Goal: Transaction & Acquisition: Purchase product/service

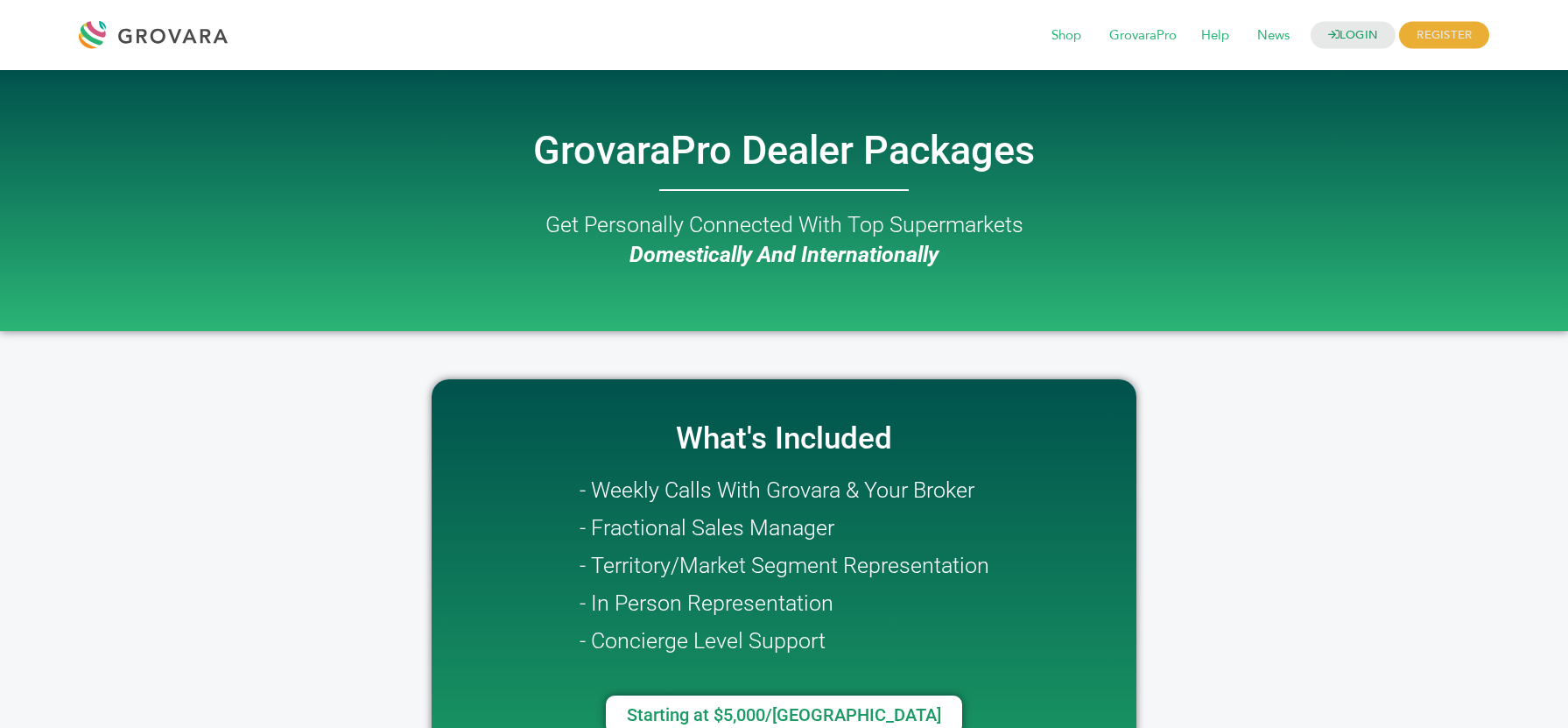
click at [1049, 200] on div "GrovaraPro Dealer Packages Get Personally Connected With Top Supermarkets Domes…" at bounding box center [784, 201] width 998 height 261
click at [1154, 43] on span "GrovaraPro" at bounding box center [1143, 36] width 92 height 33
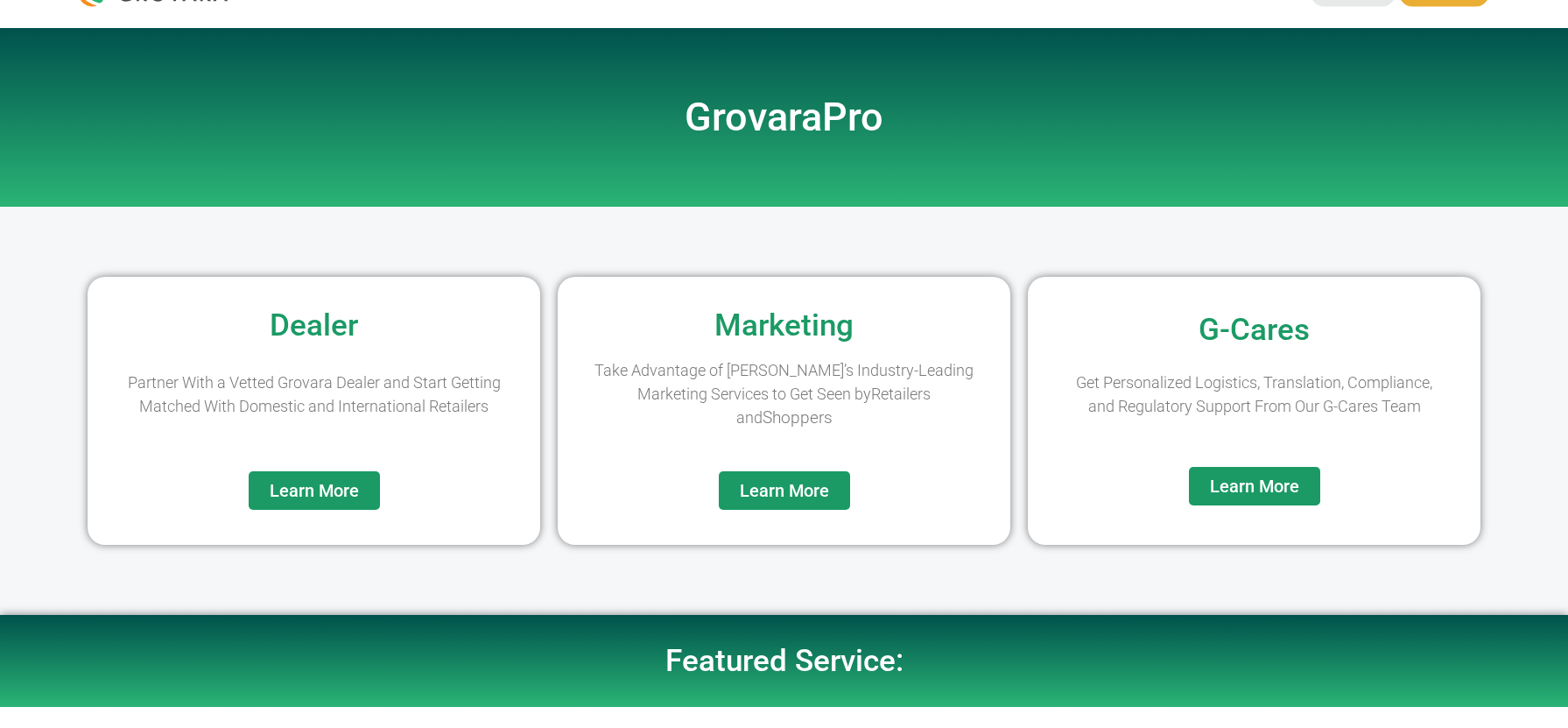
scroll to position [43, 0]
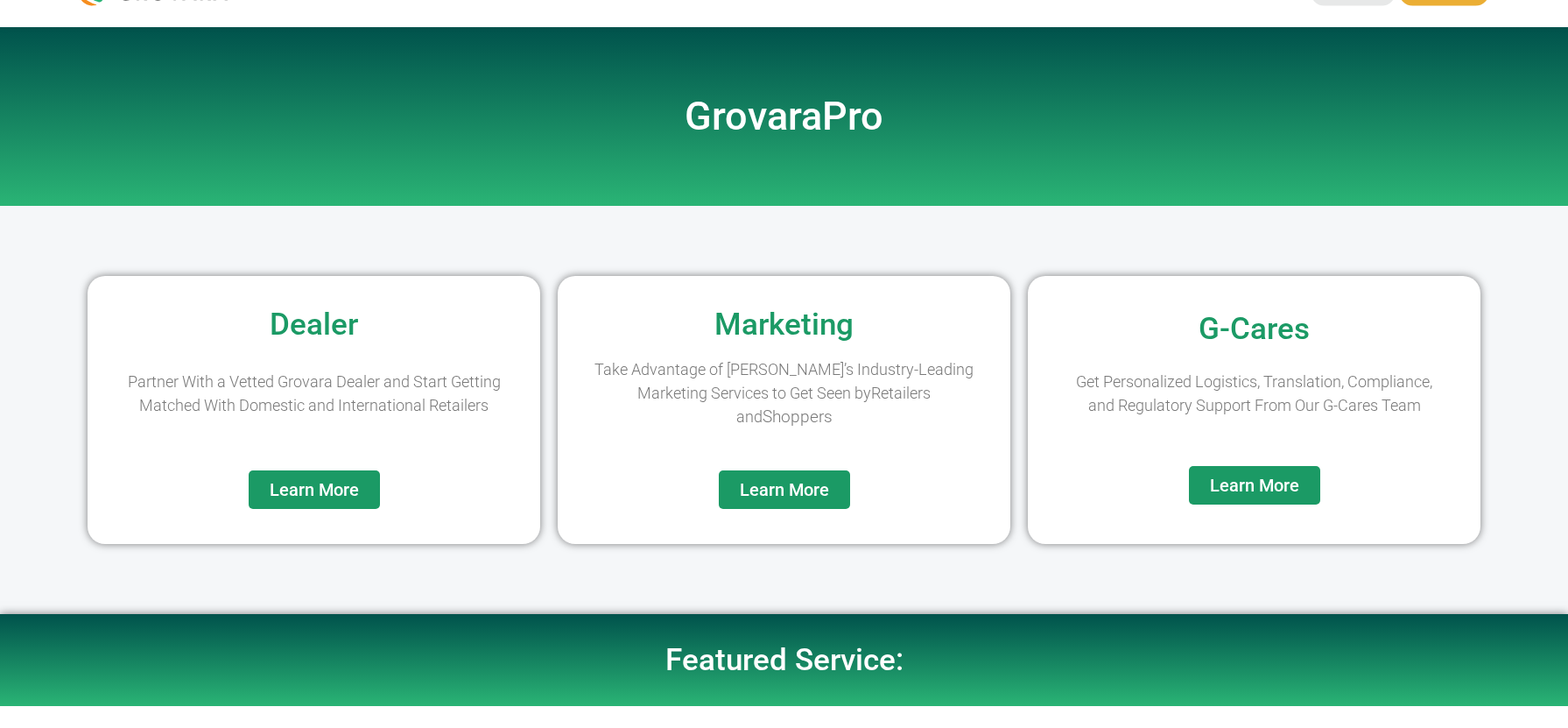
click at [336, 488] on span "Learn More" at bounding box center [314, 490] width 89 height 18
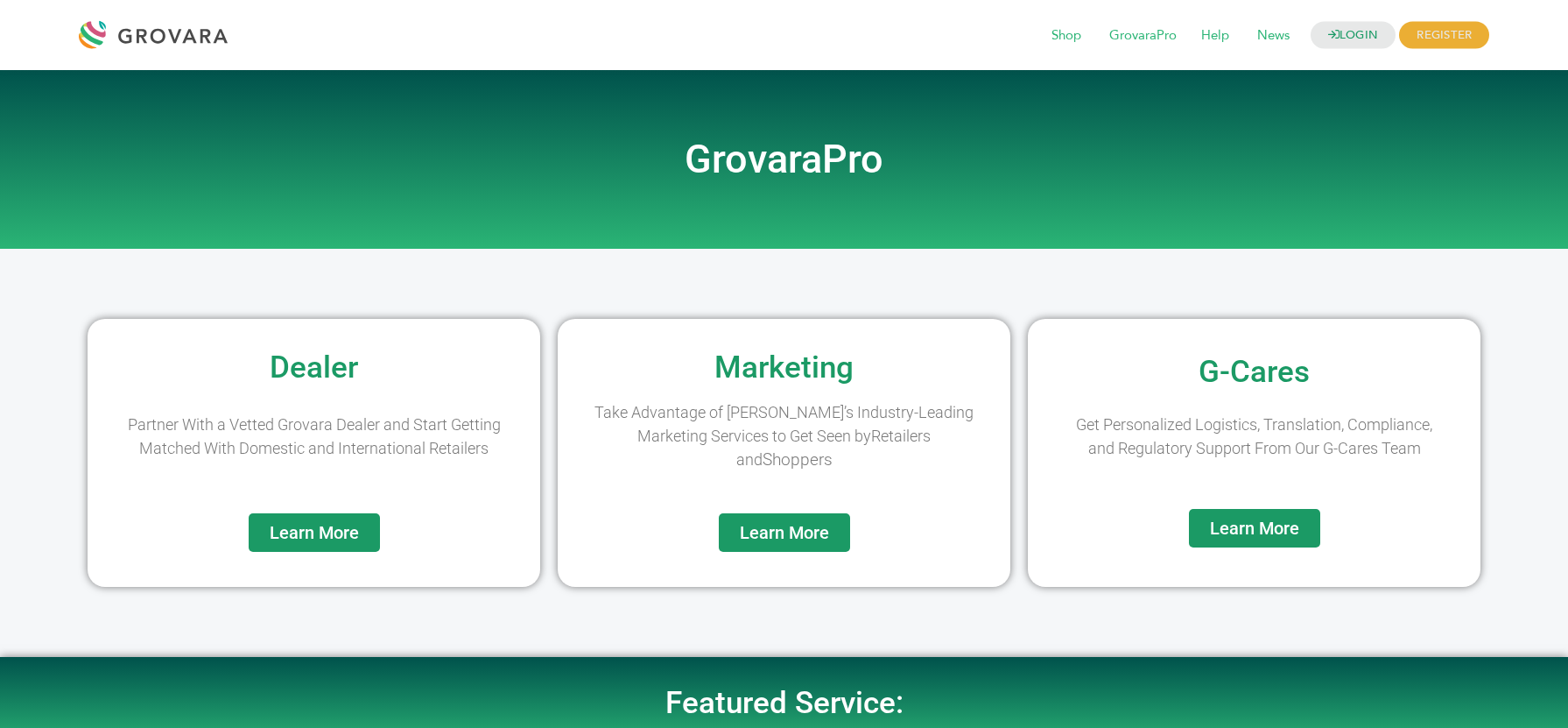
scroll to position [43, 0]
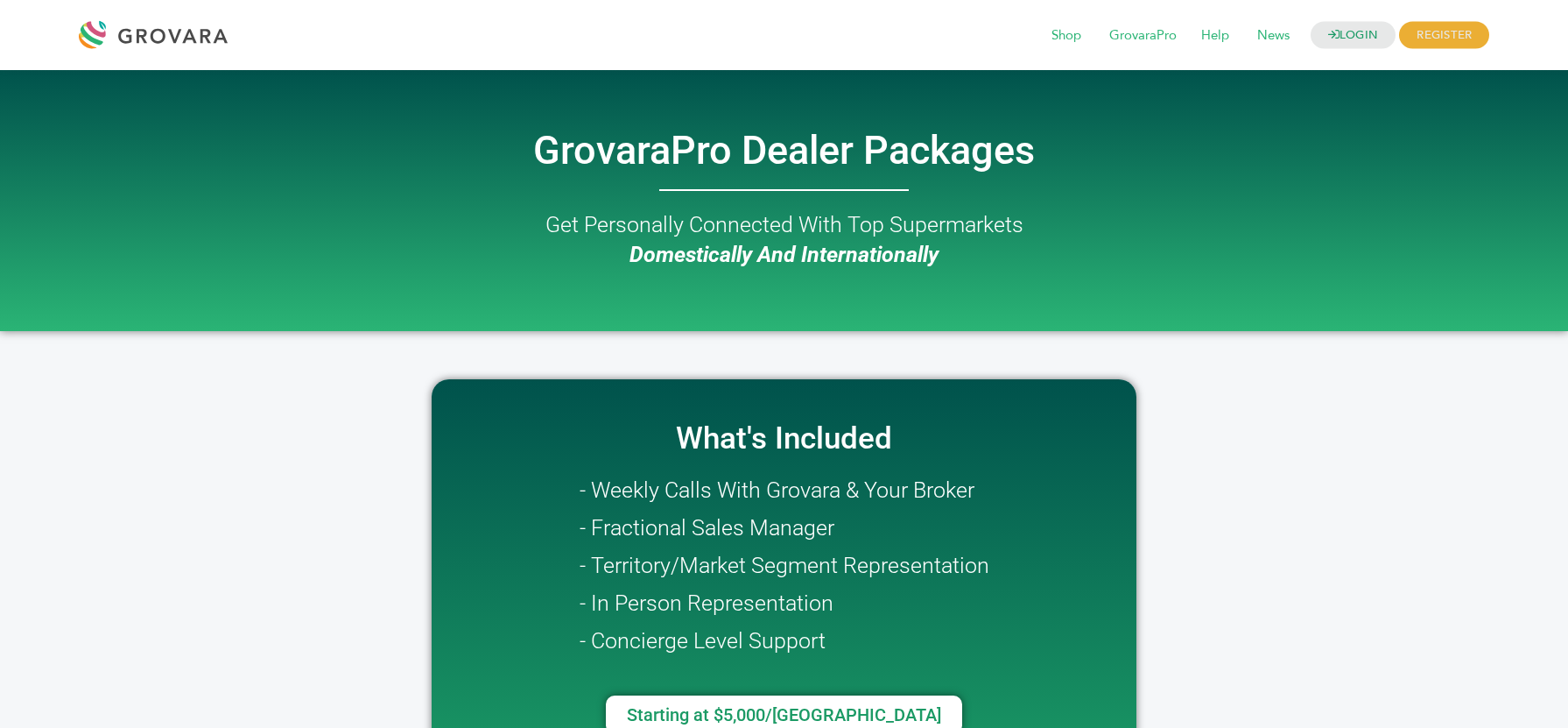
click at [168, 29] on div at bounding box center [158, 35] width 158 height 42
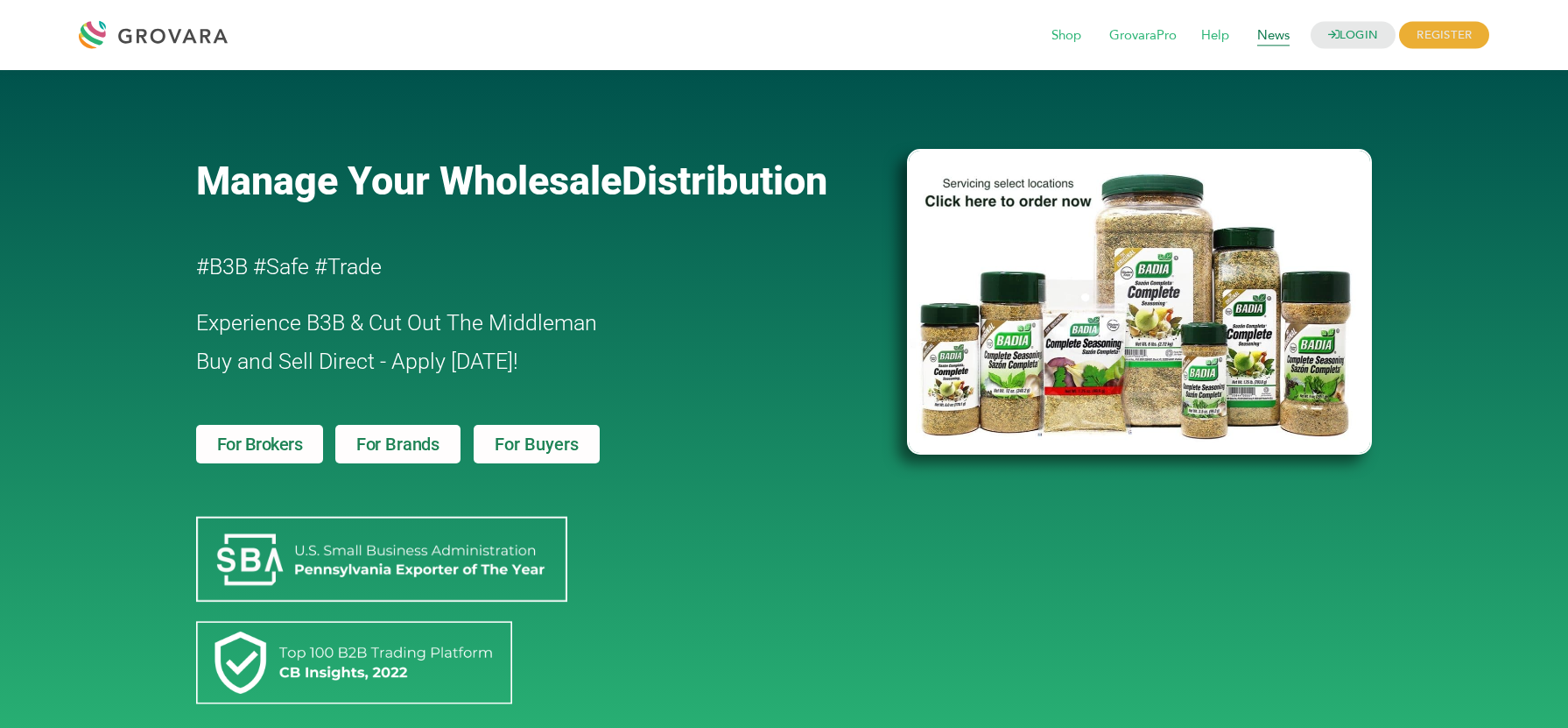
click at [1275, 31] on span "News" at bounding box center [1273, 36] width 57 height 33
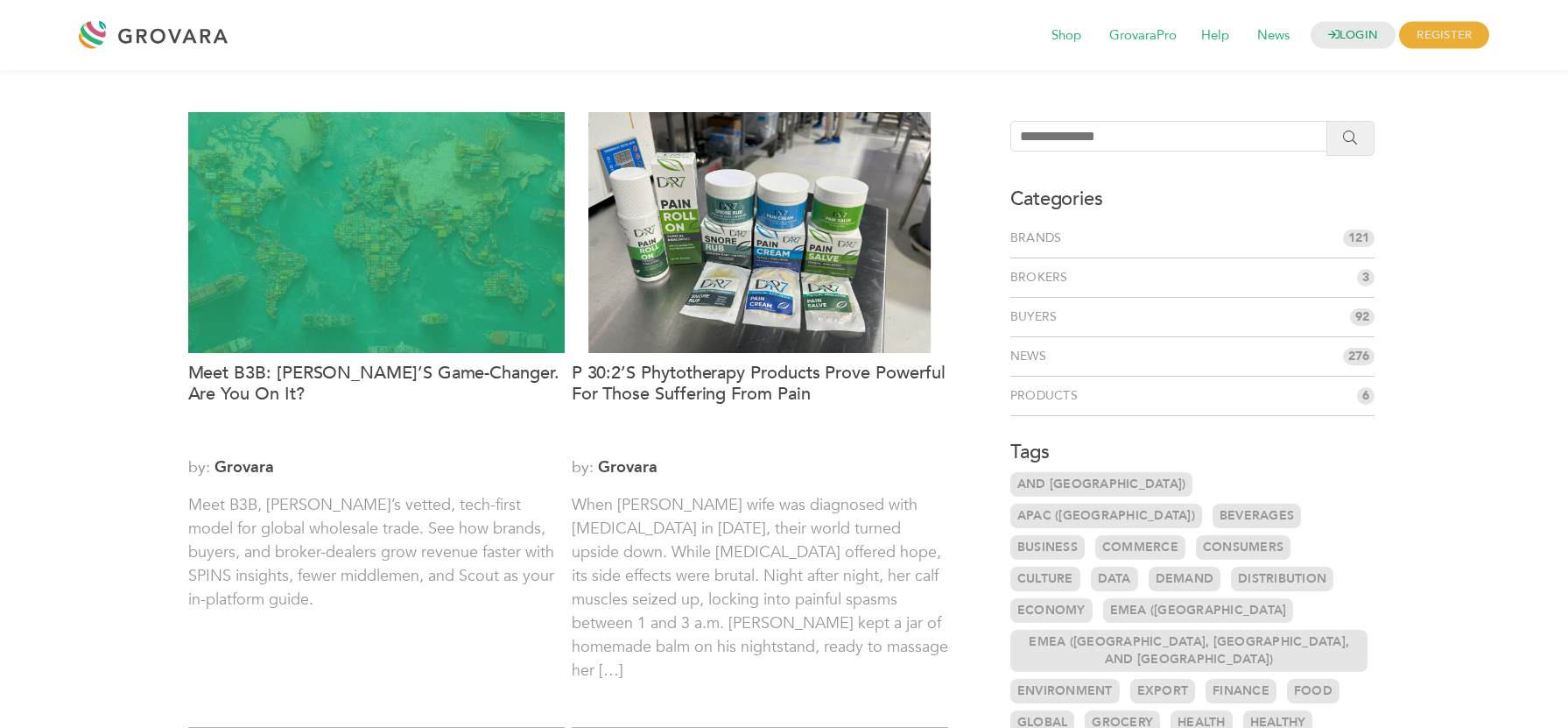
click at [363, 288] on div at bounding box center [376, 232] width 376 height 241
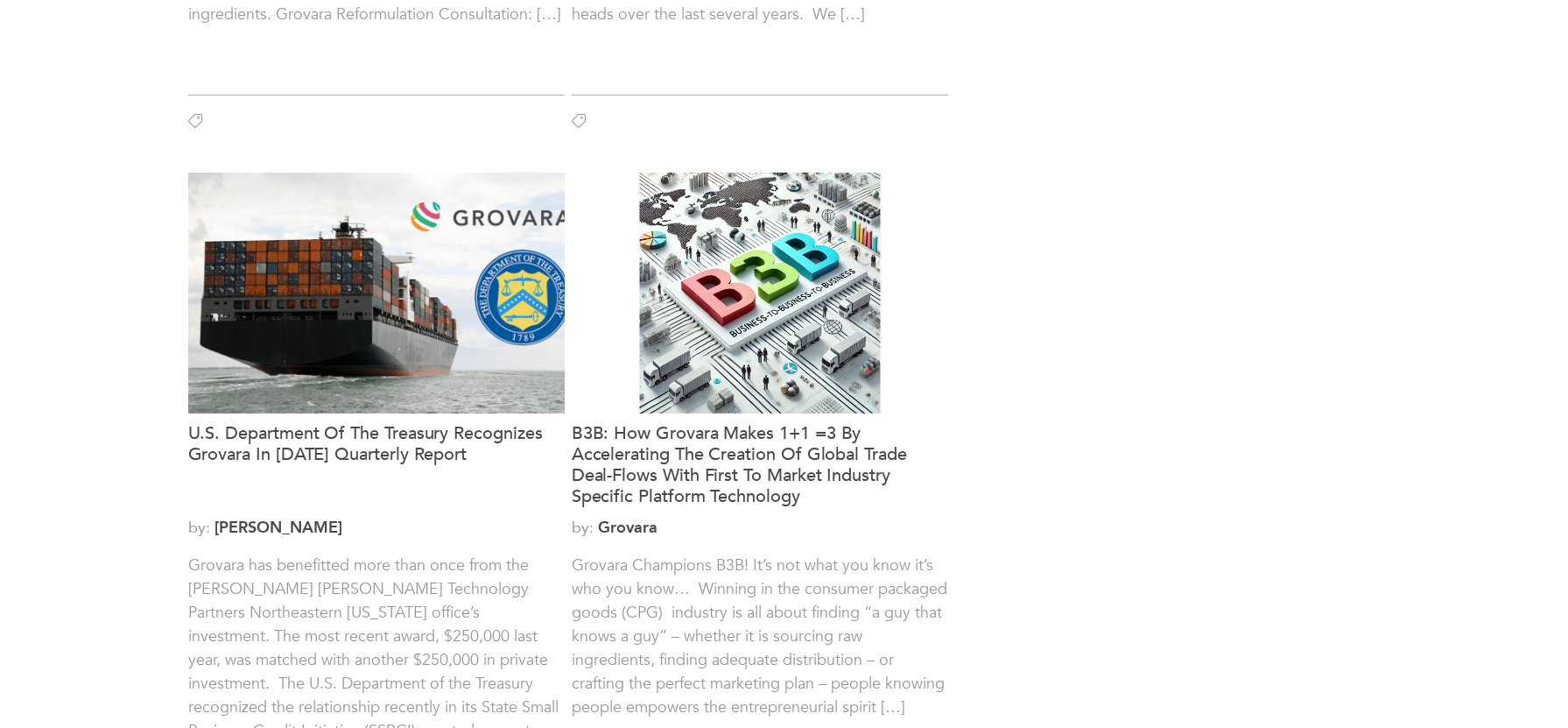
scroll to position [2086, 0]
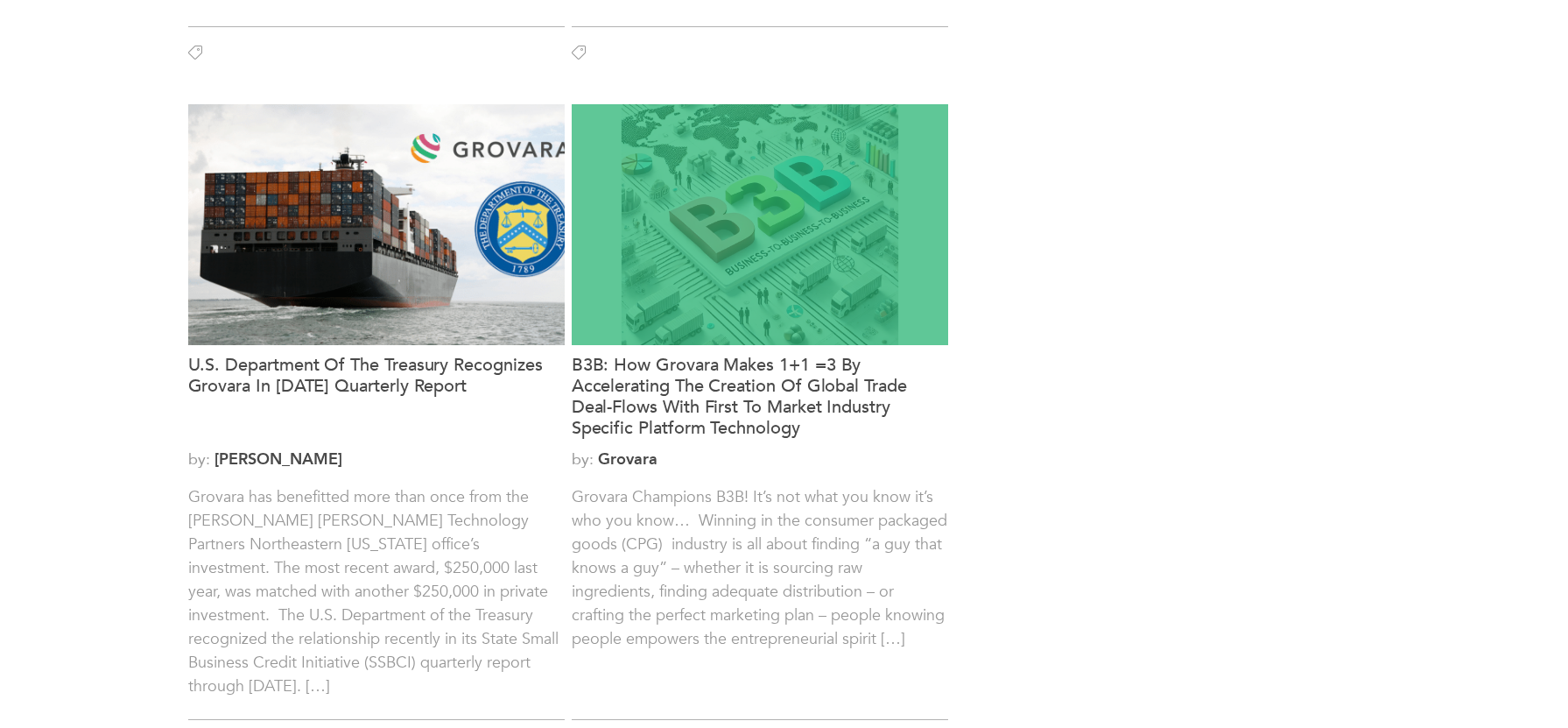
click at [764, 238] on div at bounding box center [760, 224] width 376 height 241
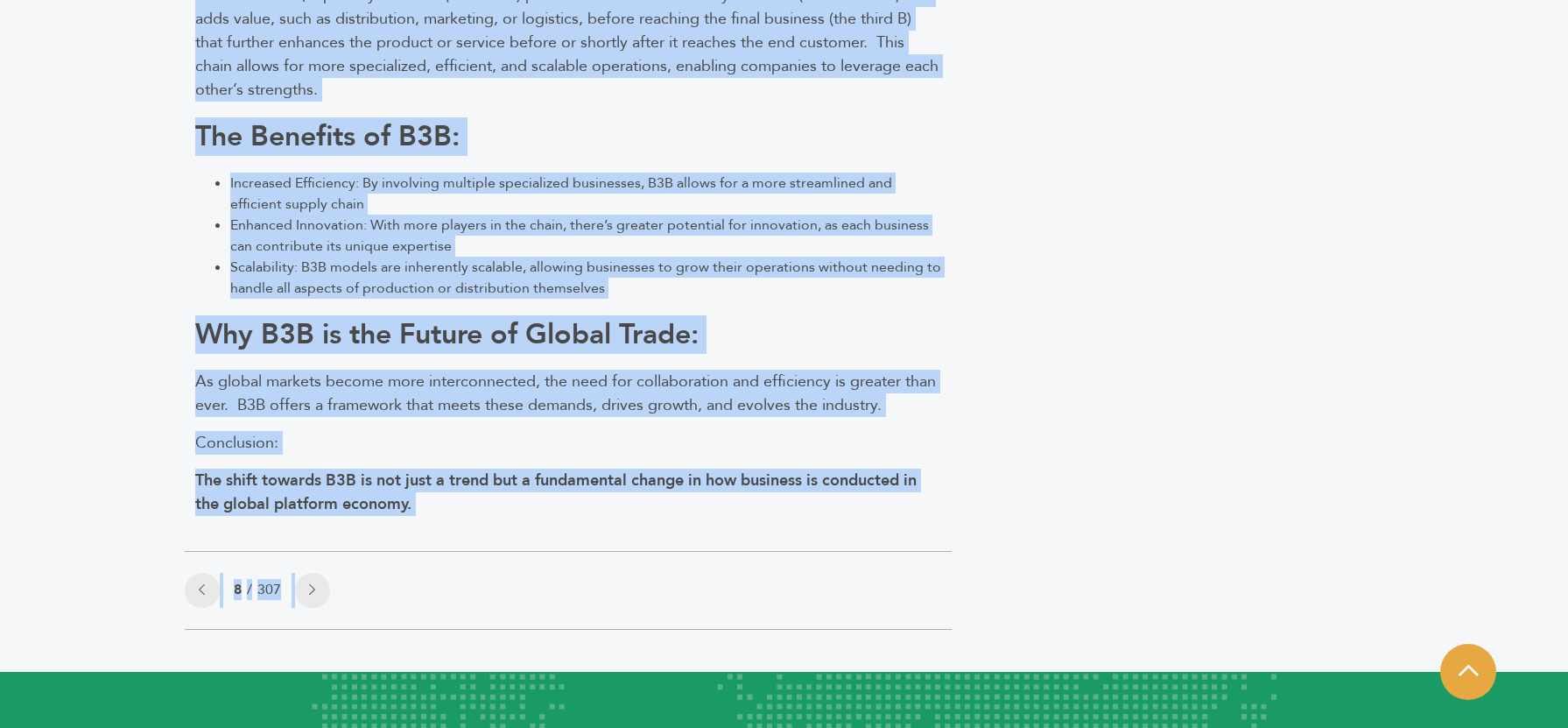
scroll to position [2066, 0]
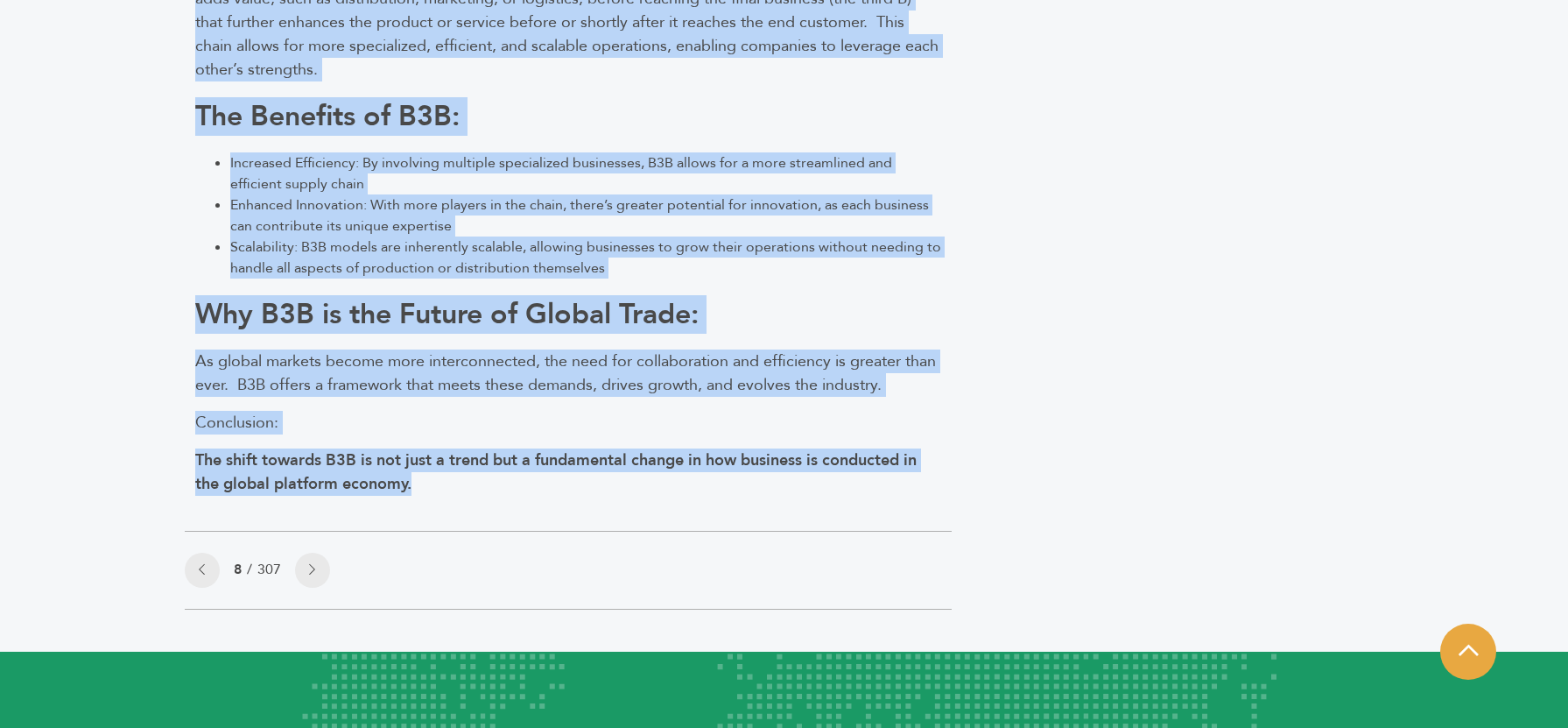
drag, startPoint x: 198, startPoint y: 176, endPoint x: 649, endPoint y: 530, distance: 573.3
copy div "Loremip Dolorsita C9A! El’s doe temp inc utla et’d mag ali enim… Adminim ve qui…"
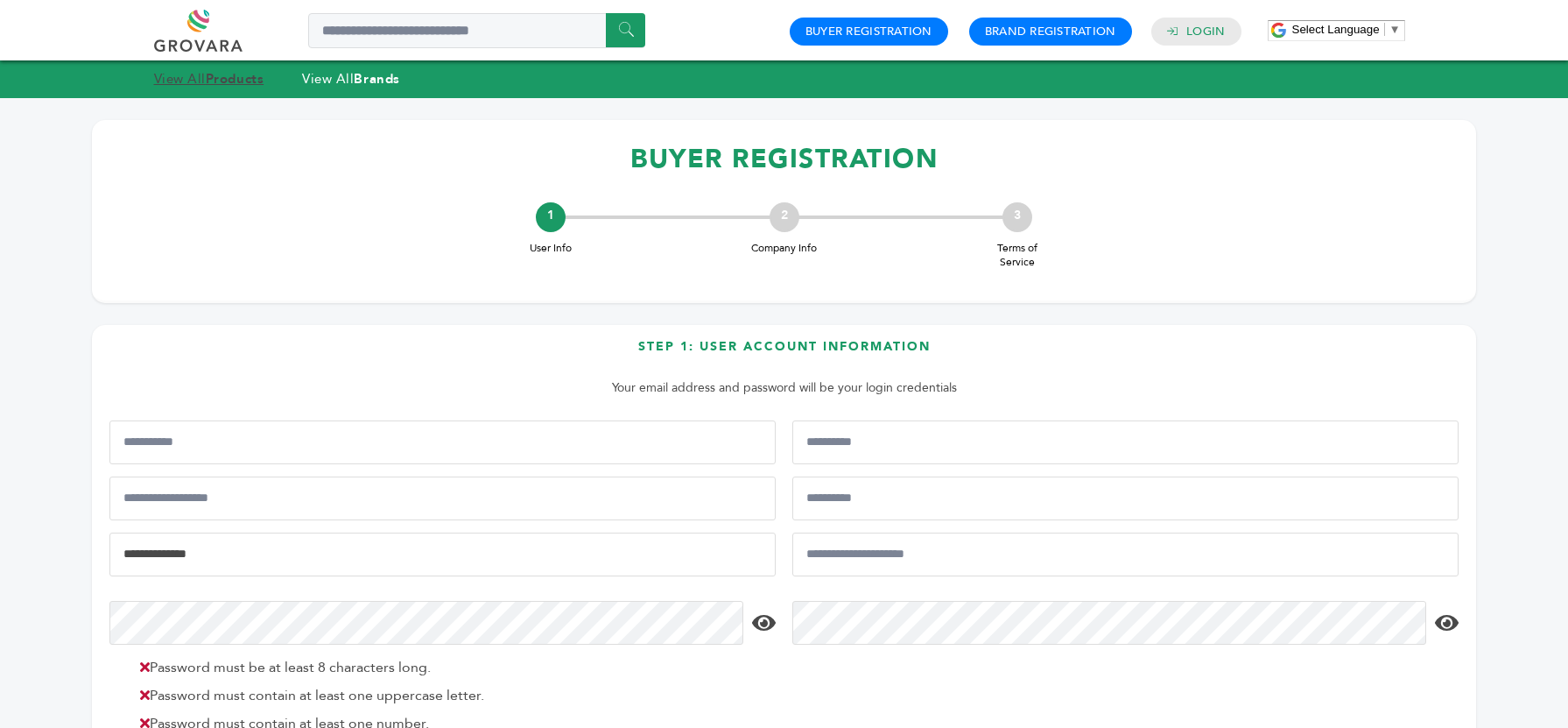
type input "**********"
click at [234, 85] on strong "Products" at bounding box center [235, 79] width 58 height 18
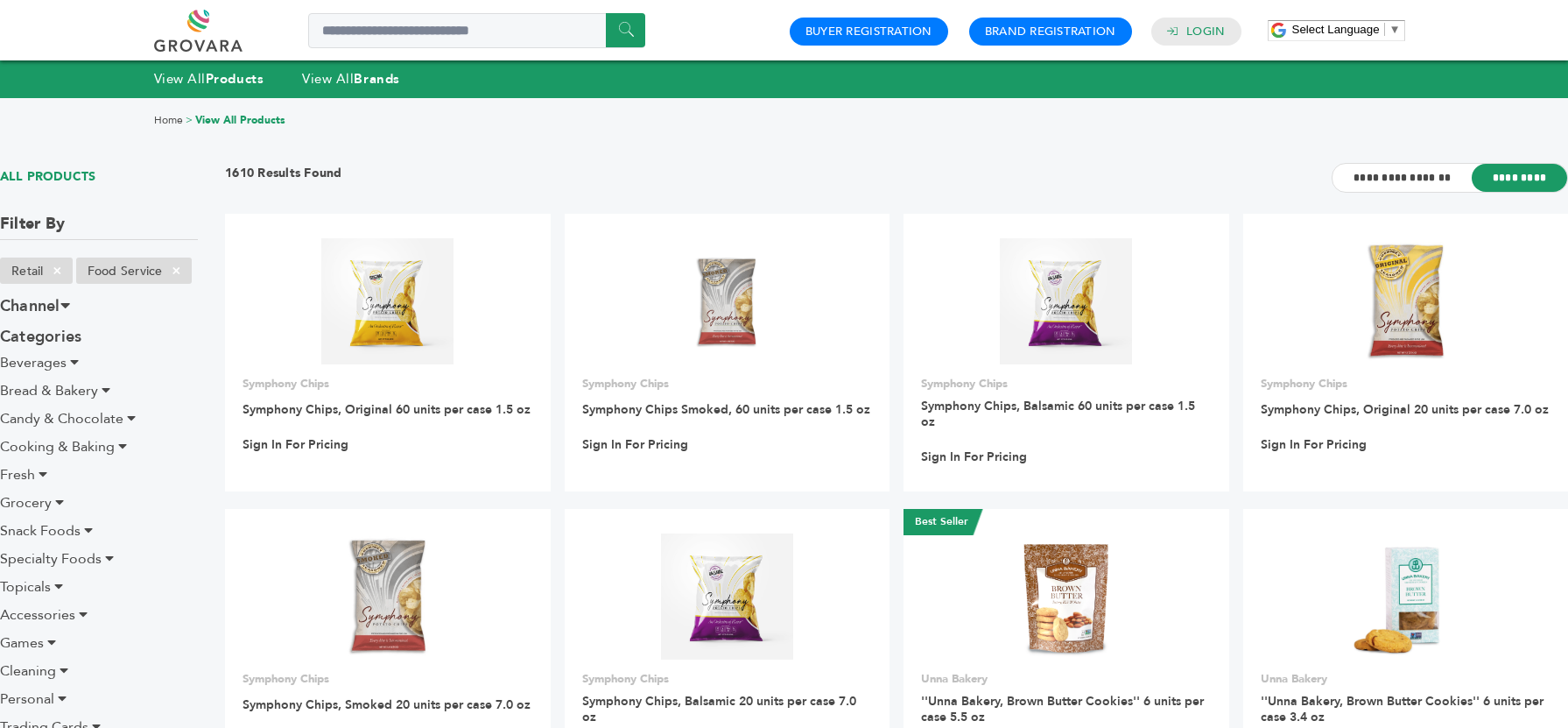
click at [220, 29] on link at bounding box center [218, 31] width 128 height 42
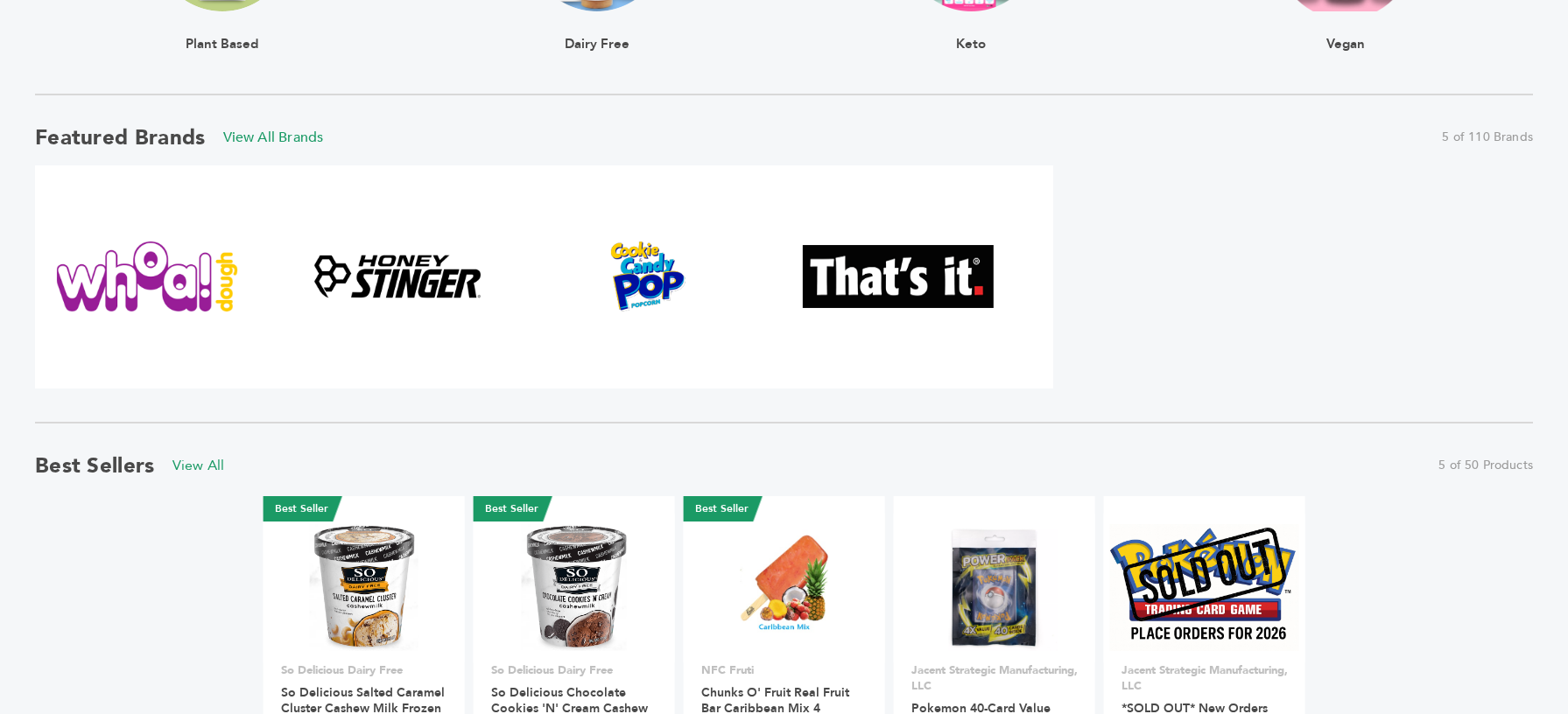
scroll to position [1130, 0]
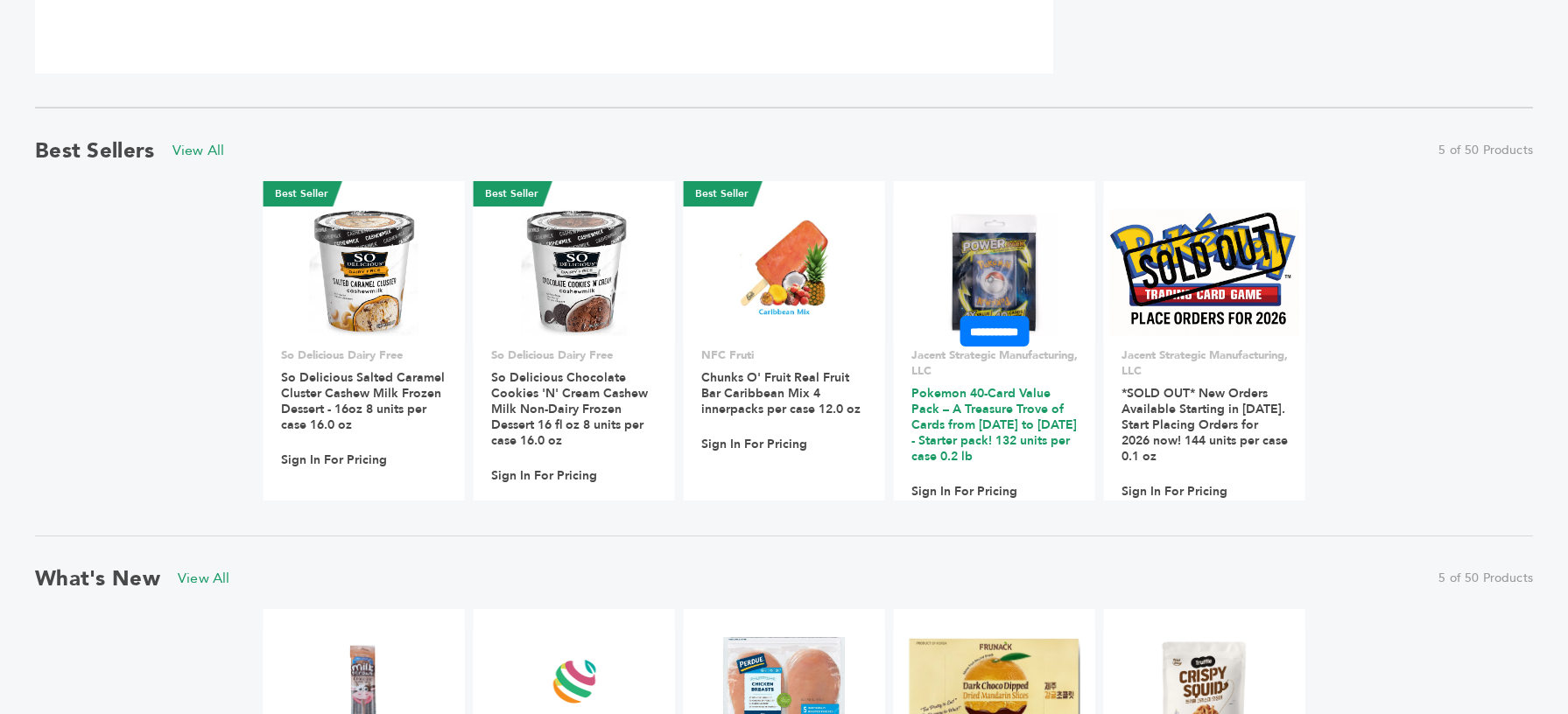
click at [992, 413] on link "Pokemon 40-Card Value Pack – A Treasure Trove of Cards from 1996 to 2024 - Star…" at bounding box center [994, 424] width 165 height 80
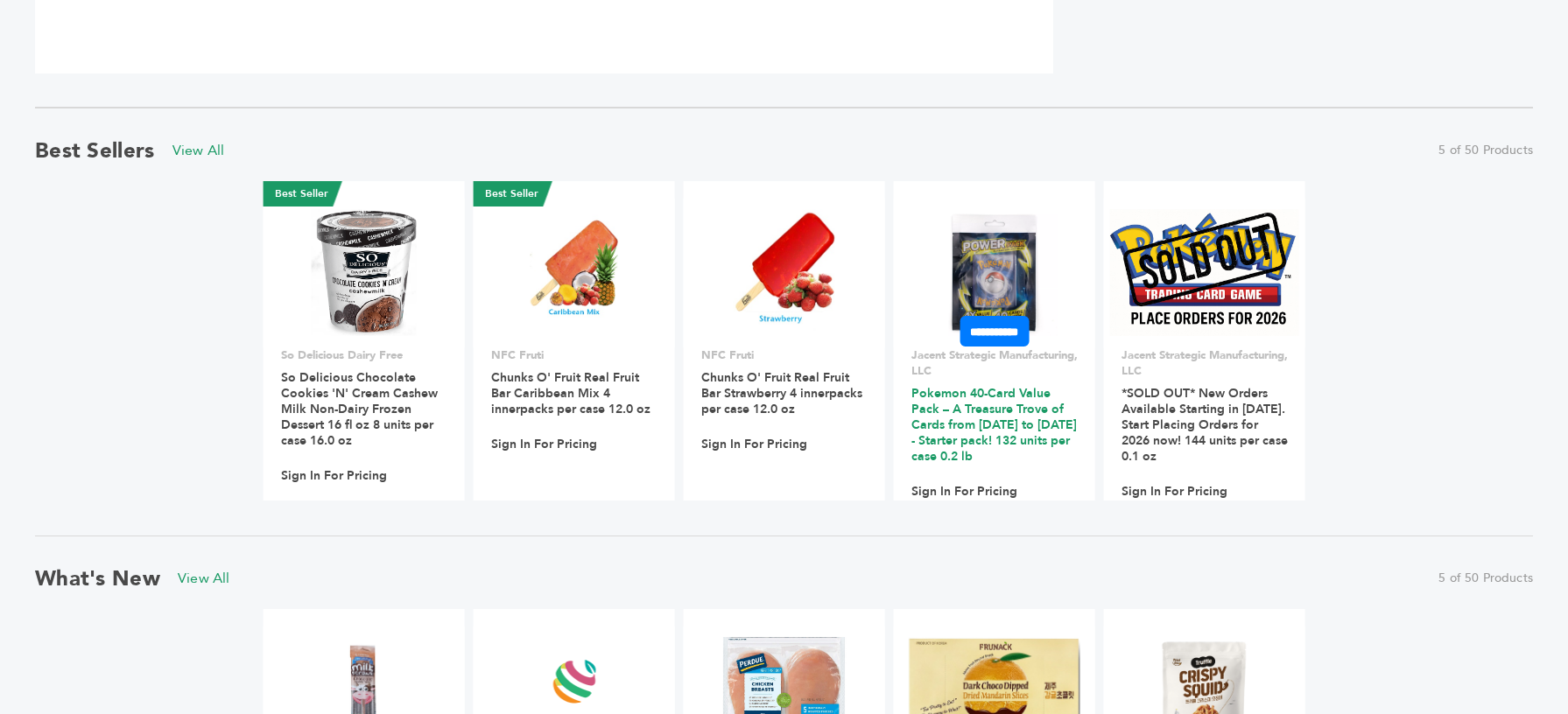
click at [983, 392] on link "Pokemon 40-Card Value Pack – A Treasure Trove of Cards from [DATE] to [DATE] - …" at bounding box center [994, 424] width 165 height 80
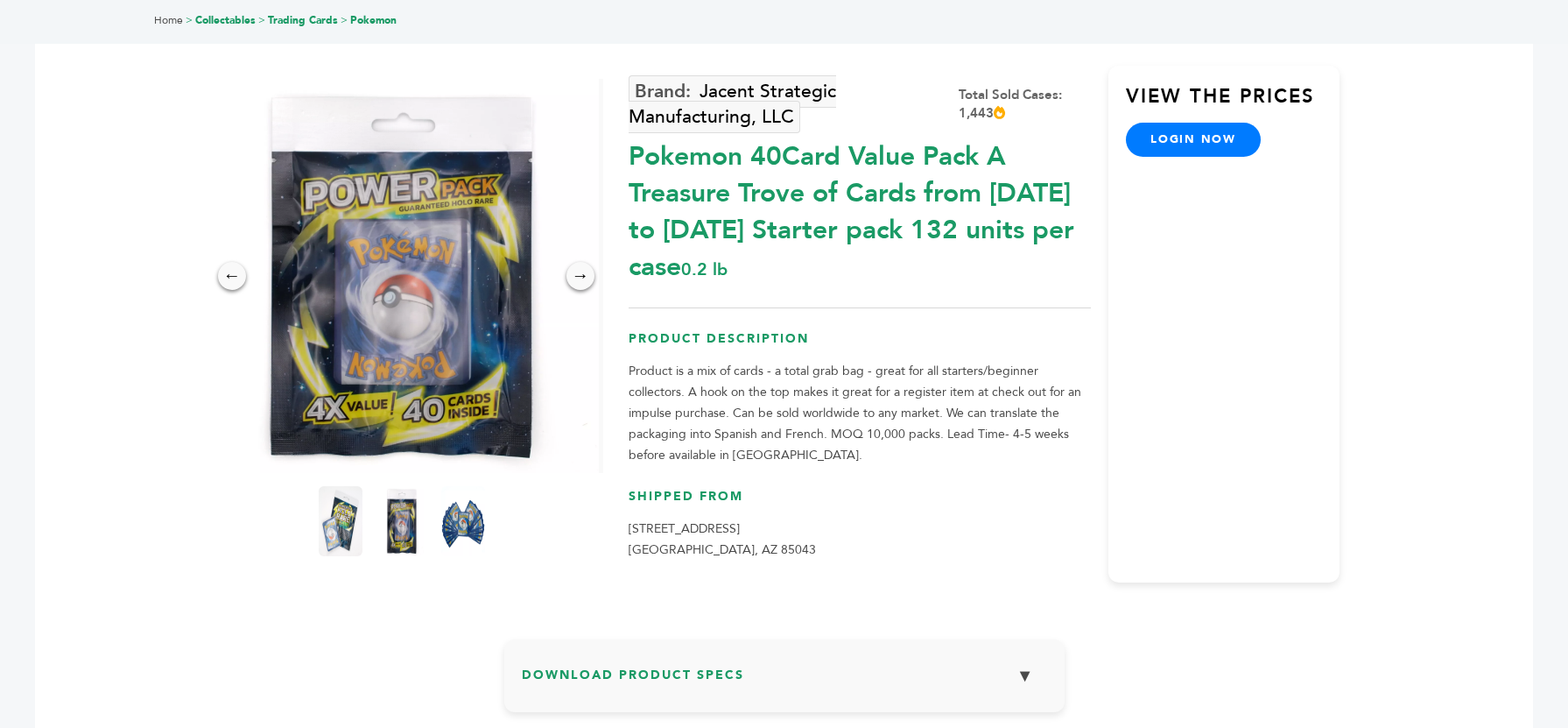
scroll to position [83, 0]
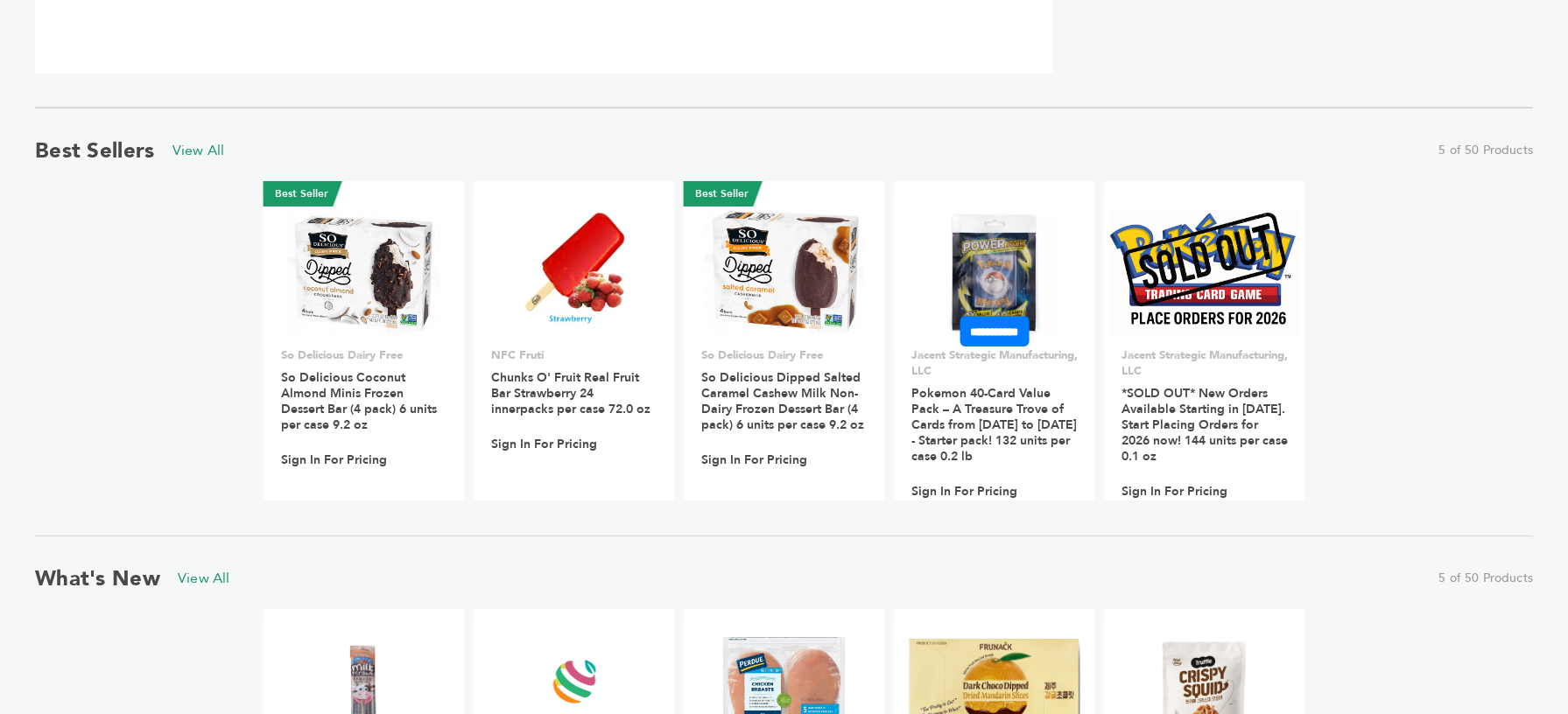
click at [974, 358] on p "Jacent Strategic Manufacturing, LLC" at bounding box center [995, 363] width 166 height 32
click at [1023, 332] on input "**********" at bounding box center [994, 331] width 69 height 31
click at [979, 465] on h3 "Pokemon 40-Card Value Pack – A Treasure Trove of Cards from [DATE] to [DATE] - …" at bounding box center [995, 430] width 166 height 89
click at [932, 437] on link "Pokemon 40-Card Value Pack – A Treasure Trove of Cards from [DATE] to [DATE] - …" at bounding box center [994, 424] width 165 height 80
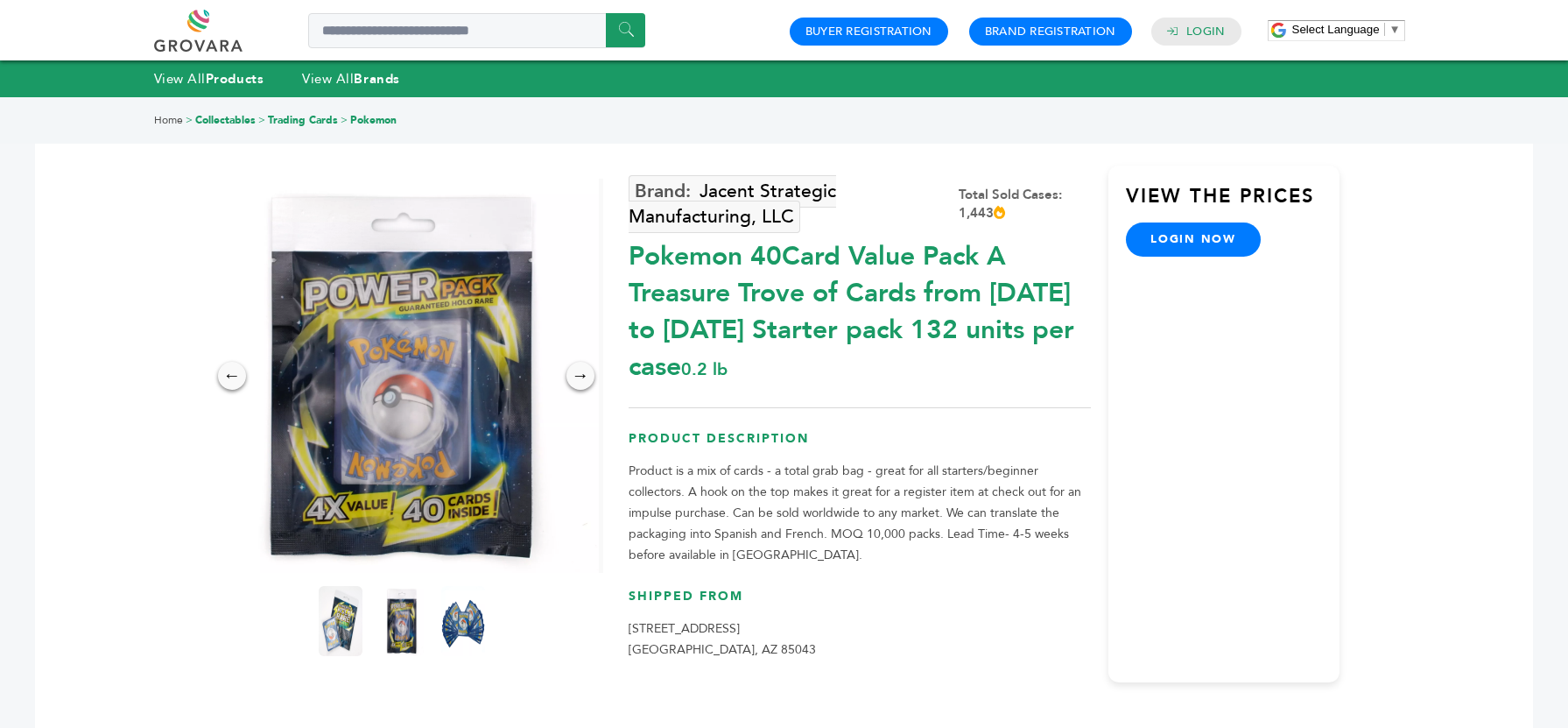
click at [381, 119] on link "Pokemon" at bounding box center [373, 120] width 46 height 14
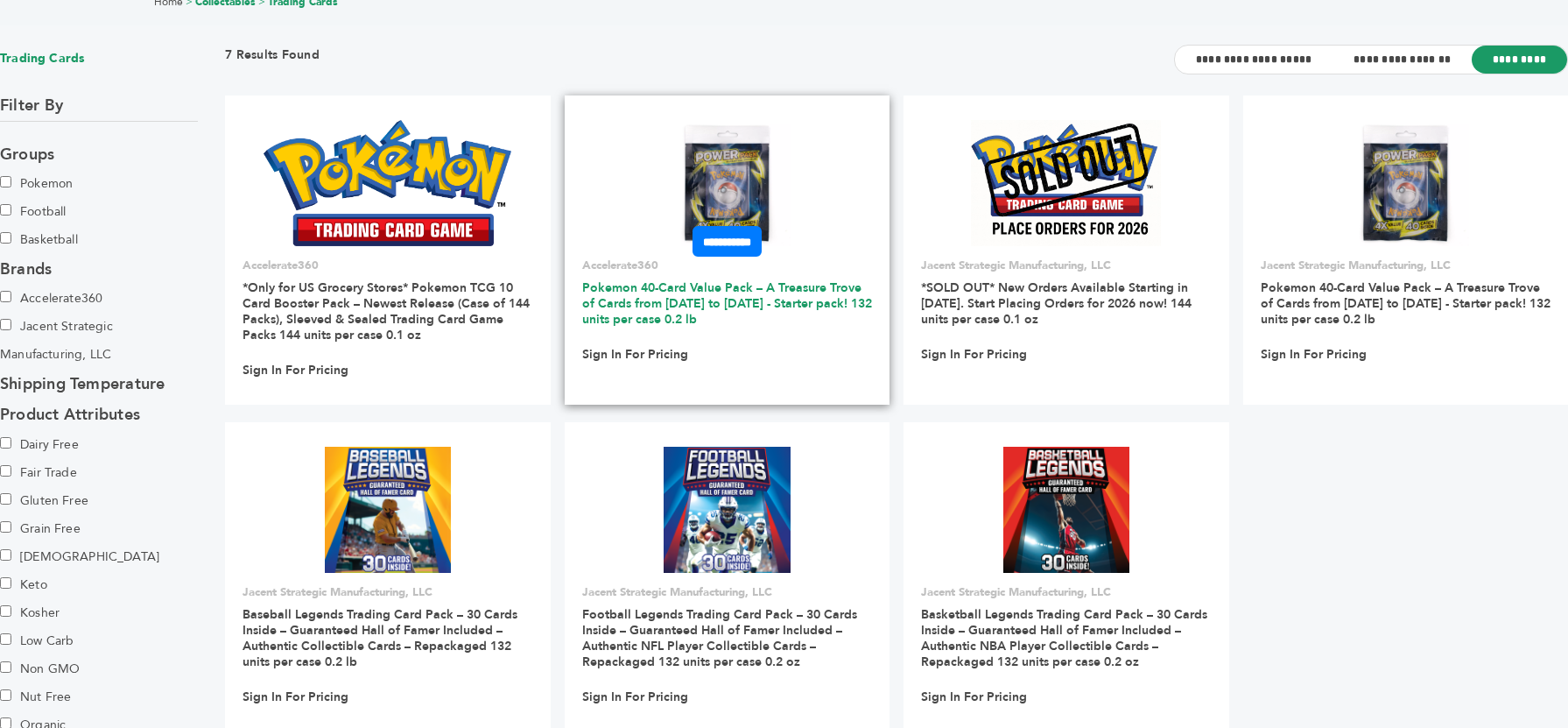
scroll to position [126, 0]
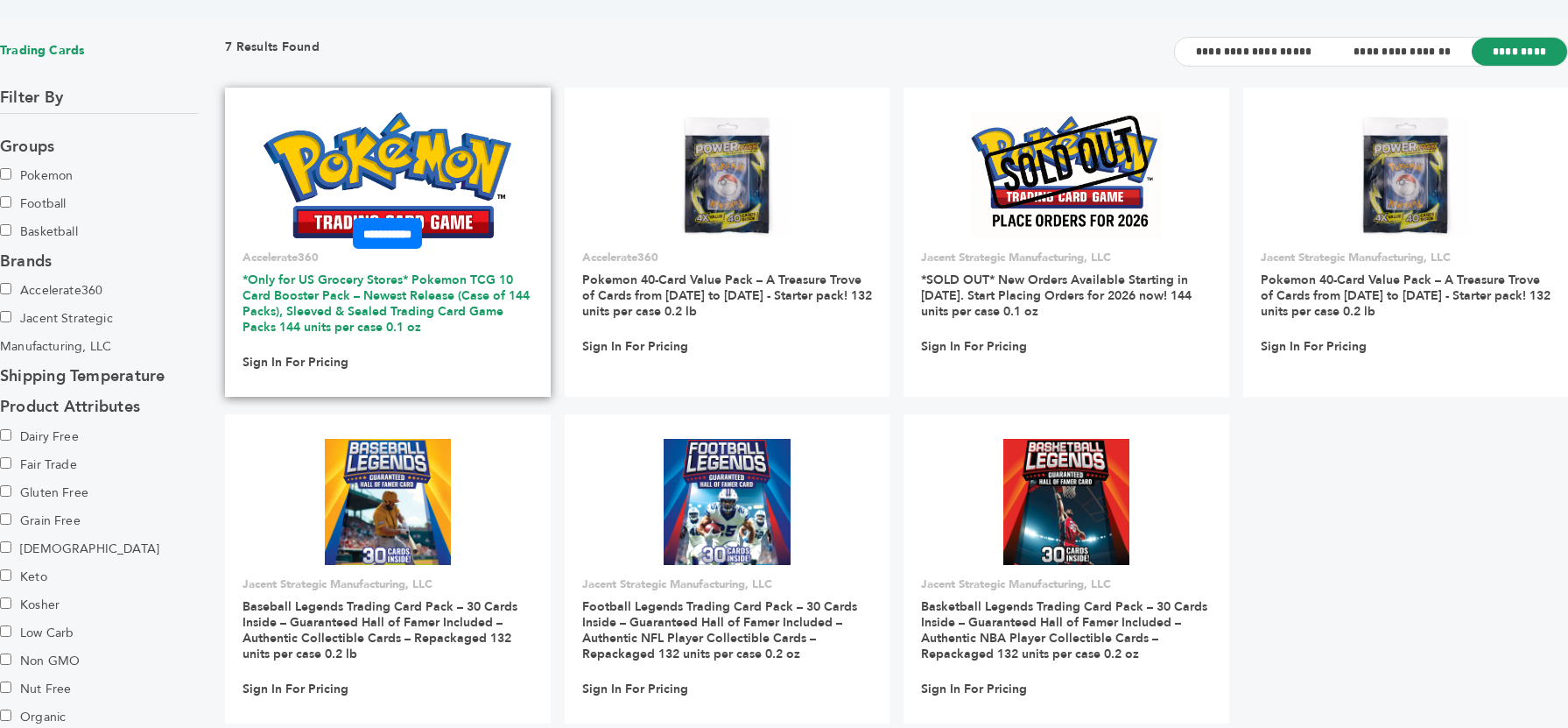
click at [278, 304] on link "*Only for US Grocery Stores* Pokemon TCG 10 Card Booster Pack – Newest Release …" at bounding box center [386, 303] width 287 height 64
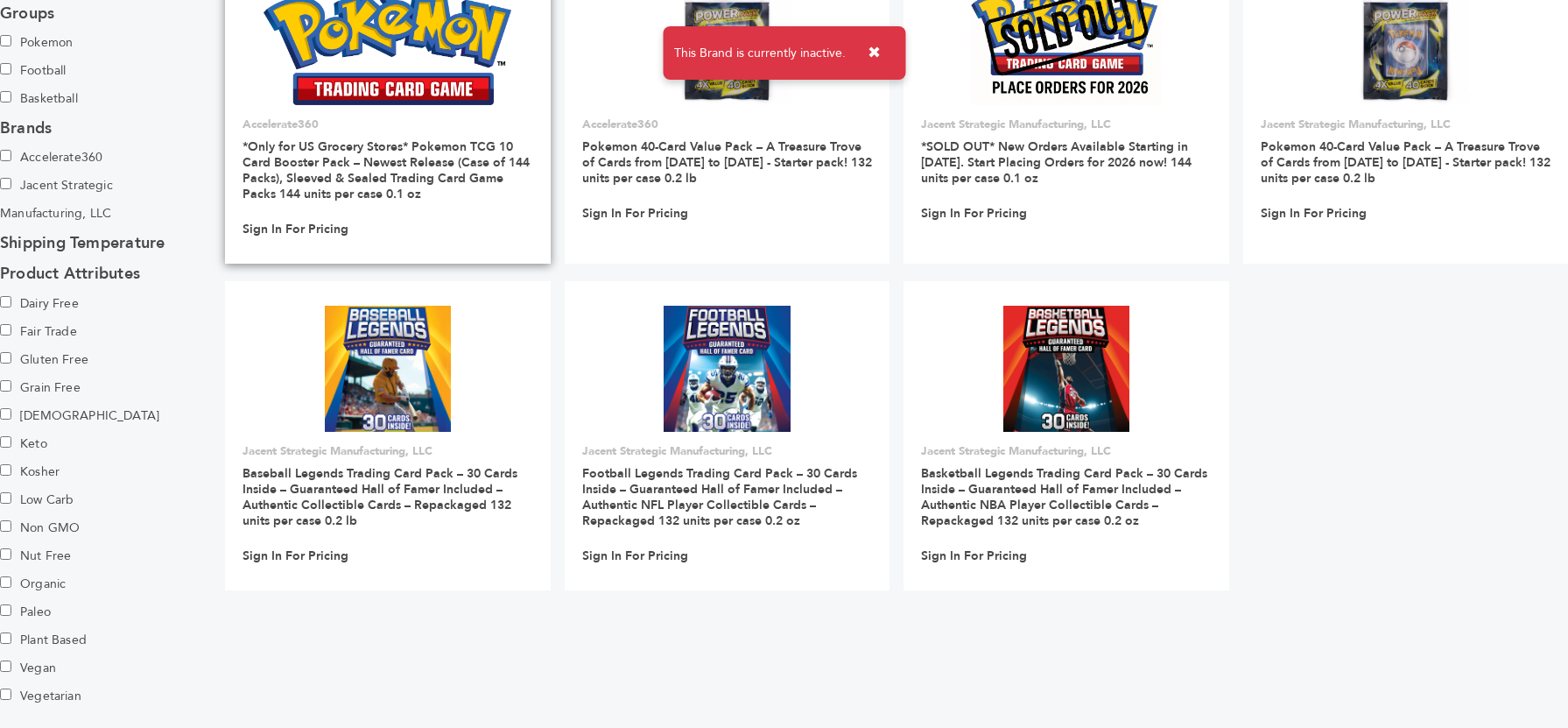
scroll to position [274, 0]
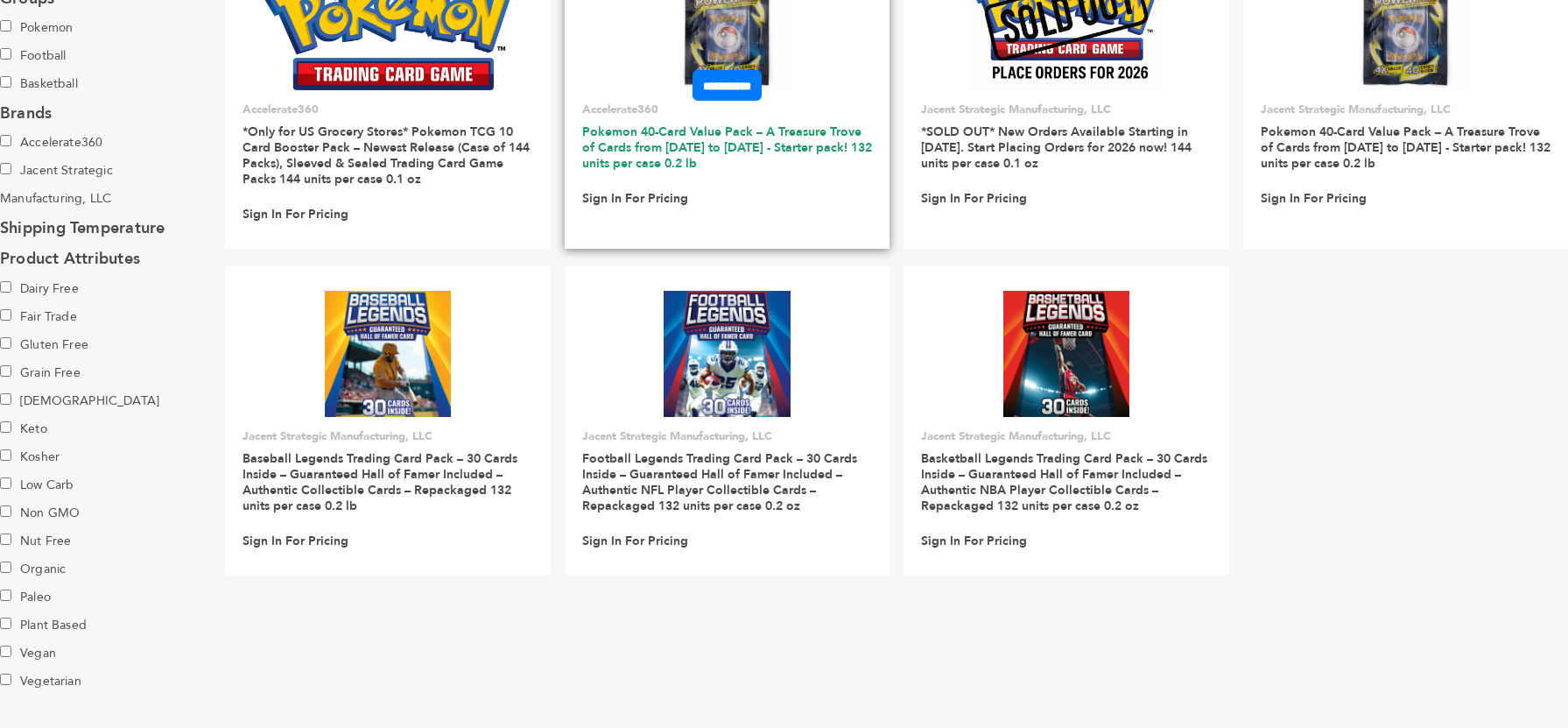
click at [655, 146] on link "Pokemon 40-Card Value Pack – A Treasure Trove of Cards from [DATE] to [DATE] - …" at bounding box center [727, 147] width 290 height 48
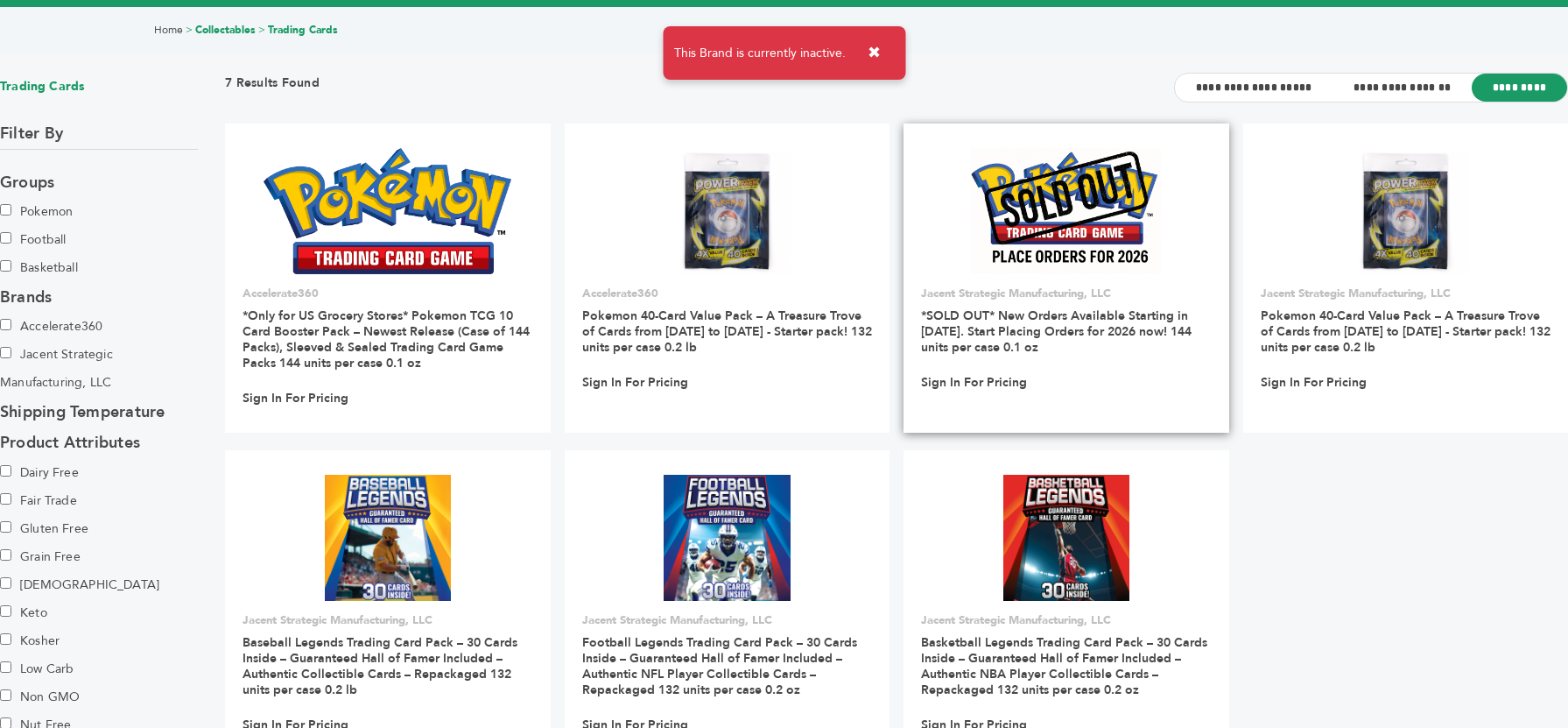
scroll to position [89, 0]
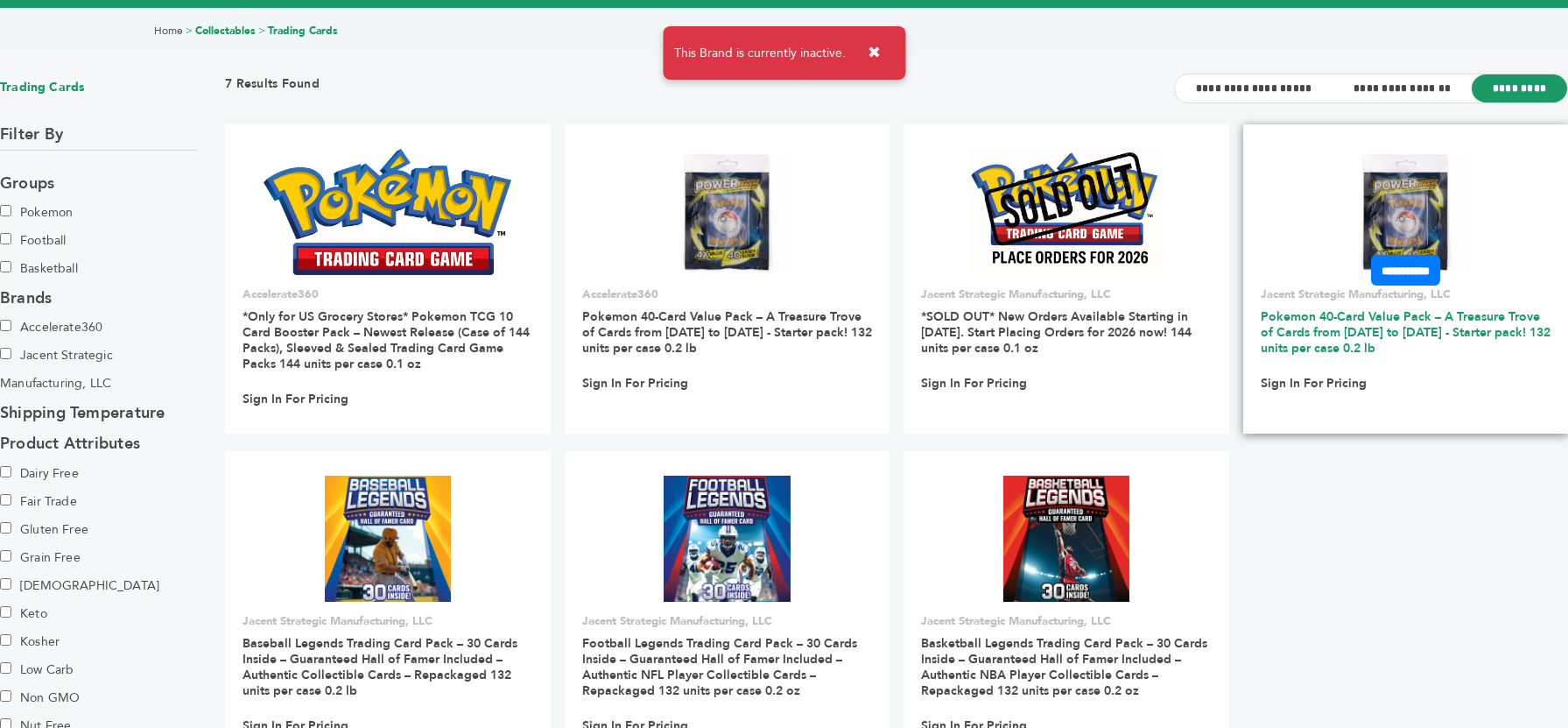
click at [1340, 332] on link "Pokemon 40-Card Value Pack – A Treasure Trove of Cards from [DATE] to [DATE] - …" at bounding box center [1405, 332] width 290 height 48
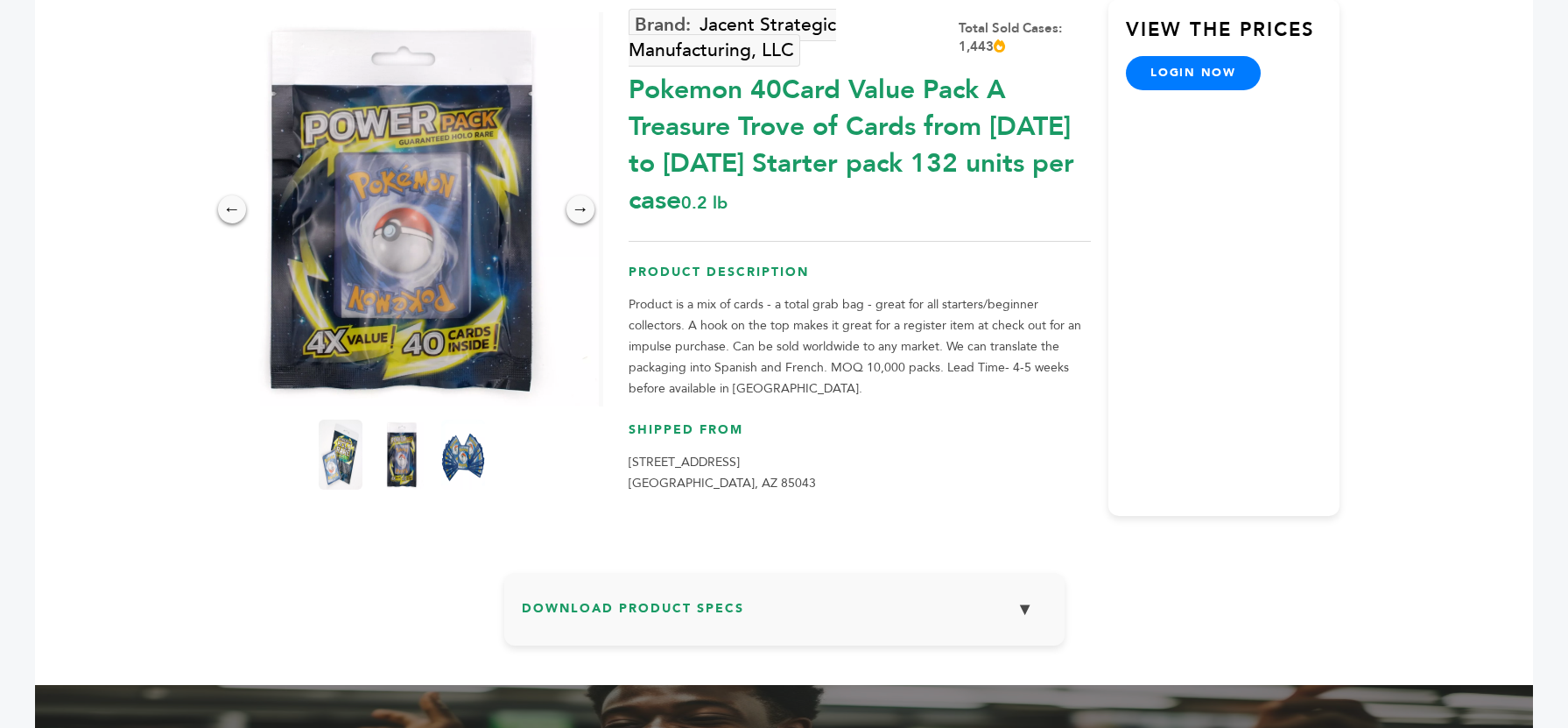
scroll to position [167, 0]
drag, startPoint x: 827, startPoint y: 365, endPoint x: 933, endPoint y: 368, distance: 106.0
click at [933, 368] on p "Product is a mix of cards - a total grab bag - great for all starters/beginner …" at bounding box center [860, 346] width 462 height 105
copy p "MOQ 10,000 packs"
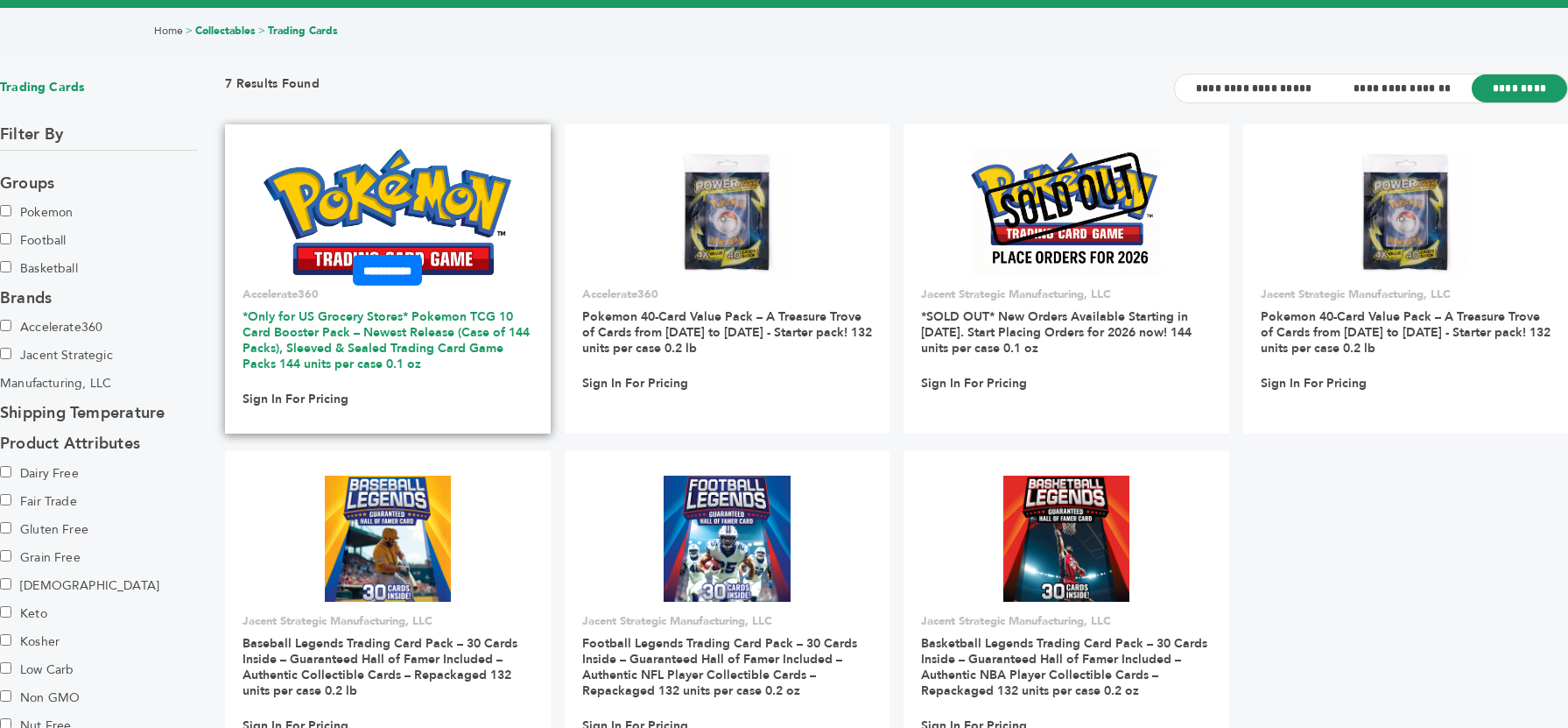
click at [314, 353] on link "*Only for US Grocery Stores* Pokemon TCG 10 Card Booster Pack – Newest Release …" at bounding box center [386, 340] width 287 height 64
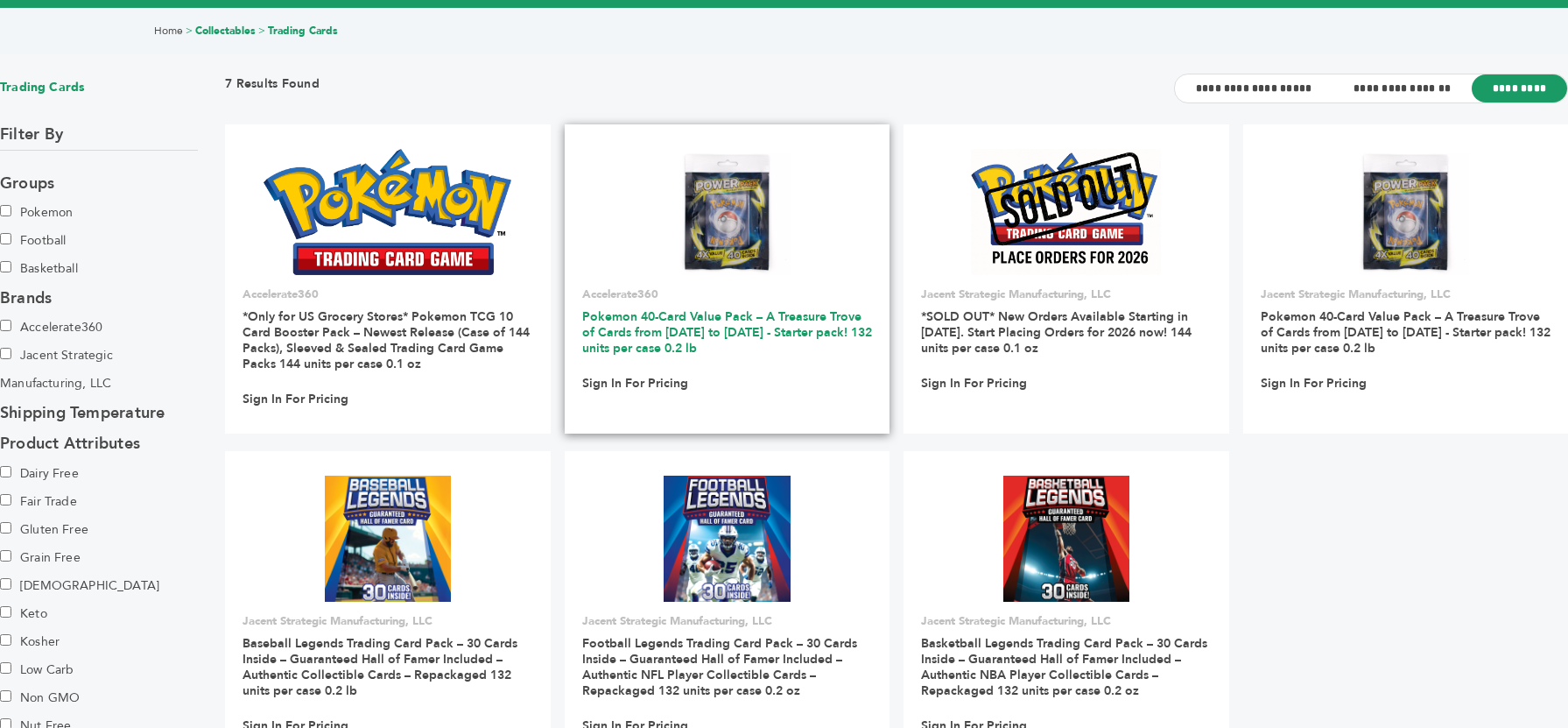
scroll to position [103, 0]
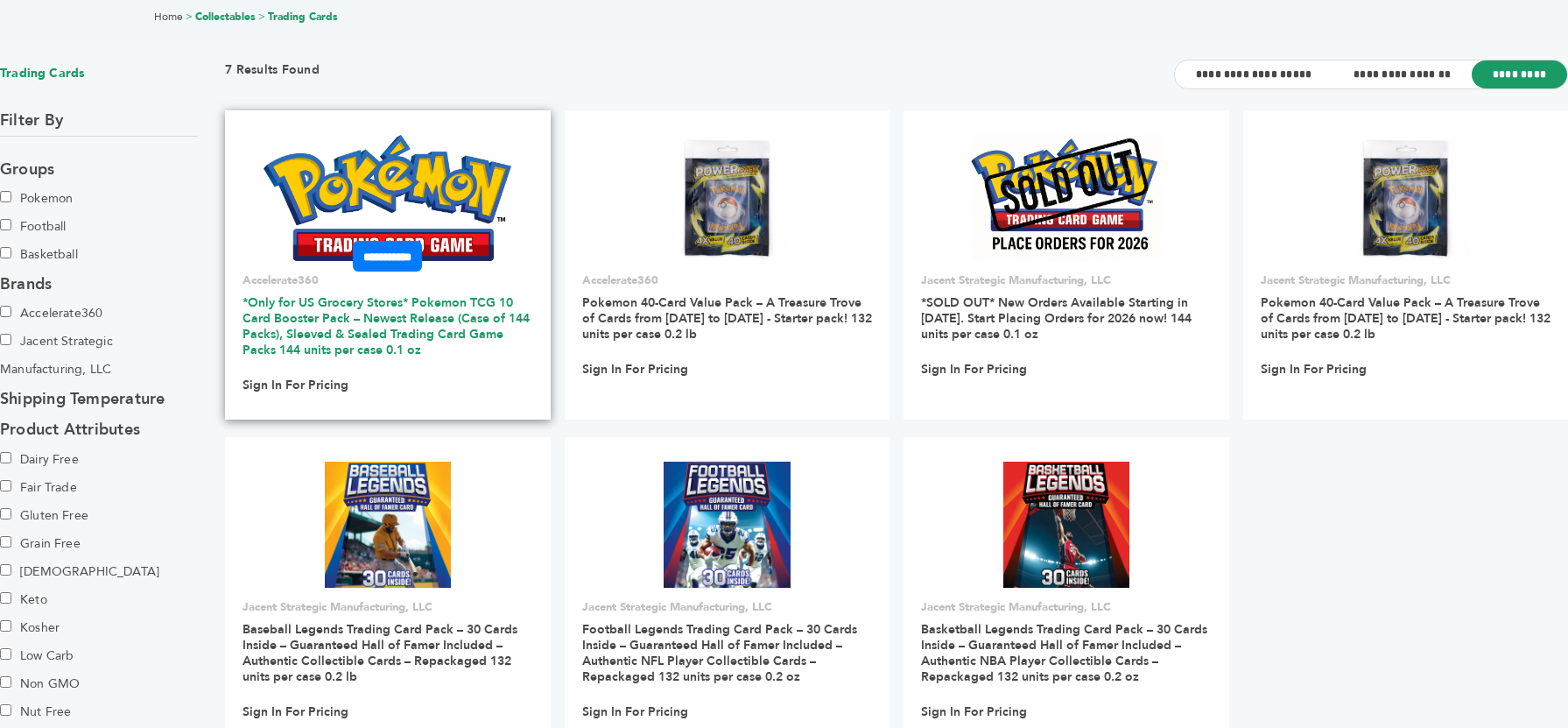
click at [404, 324] on link "*Only for US Grocery Stores* Pokemon TCG 10 Card Booster Pack – Newest Release …" at bounding box center [386, 326] width 287 height 64
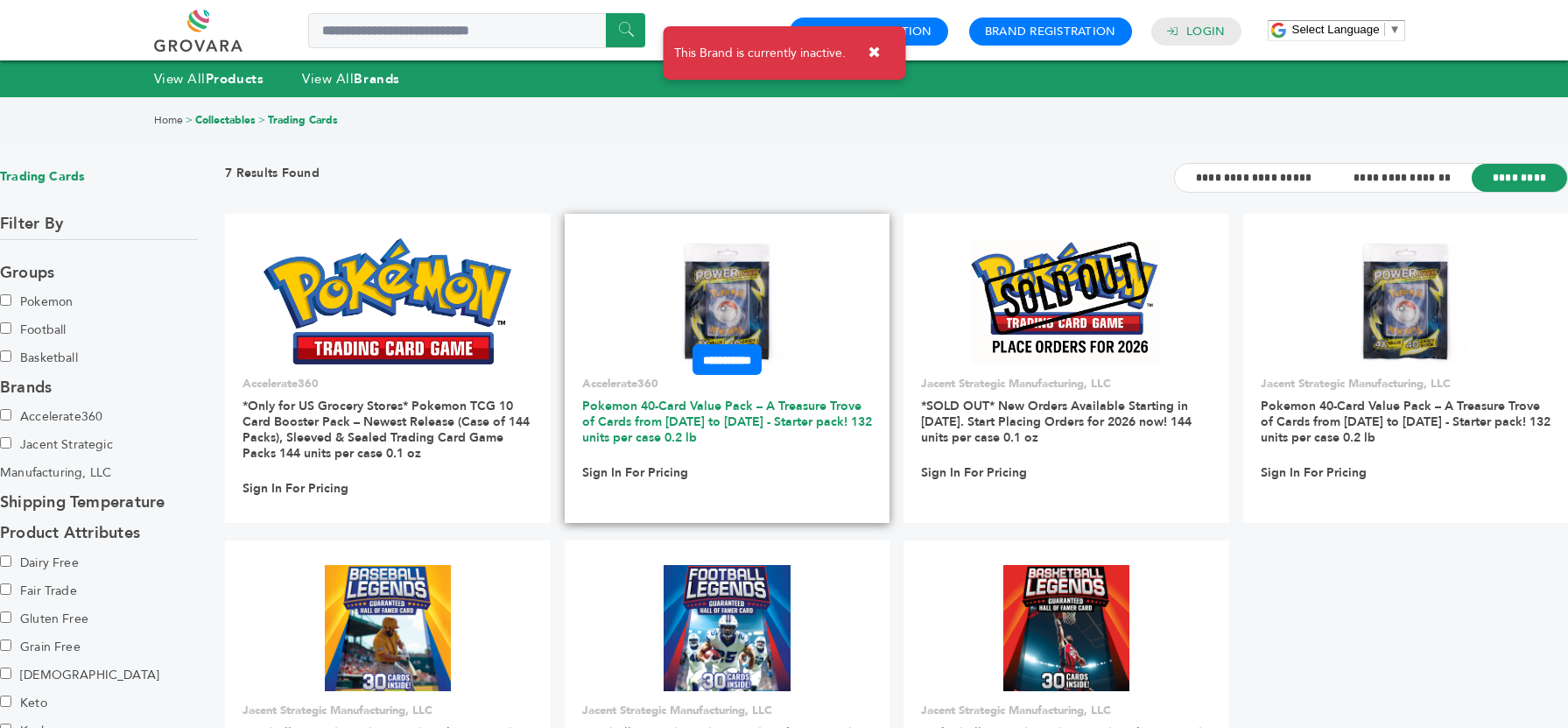
click at [634, 421] on link "Pokemon 40-Card Value Pack – A Treasure Trove of Cards from [DATE] to [DATE] - …" at bounding box center [727, 421] width 290 height 48
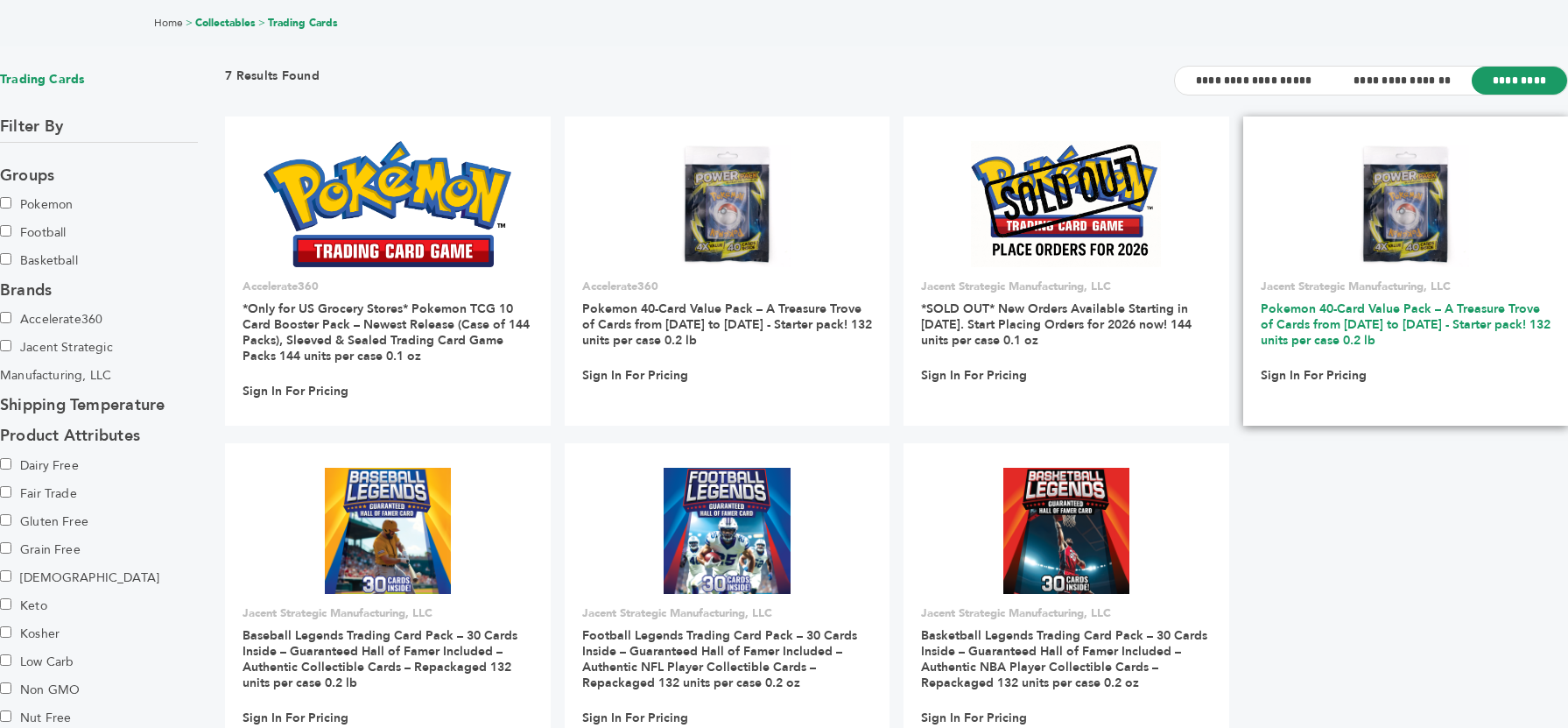
scroll to position [93, 0]
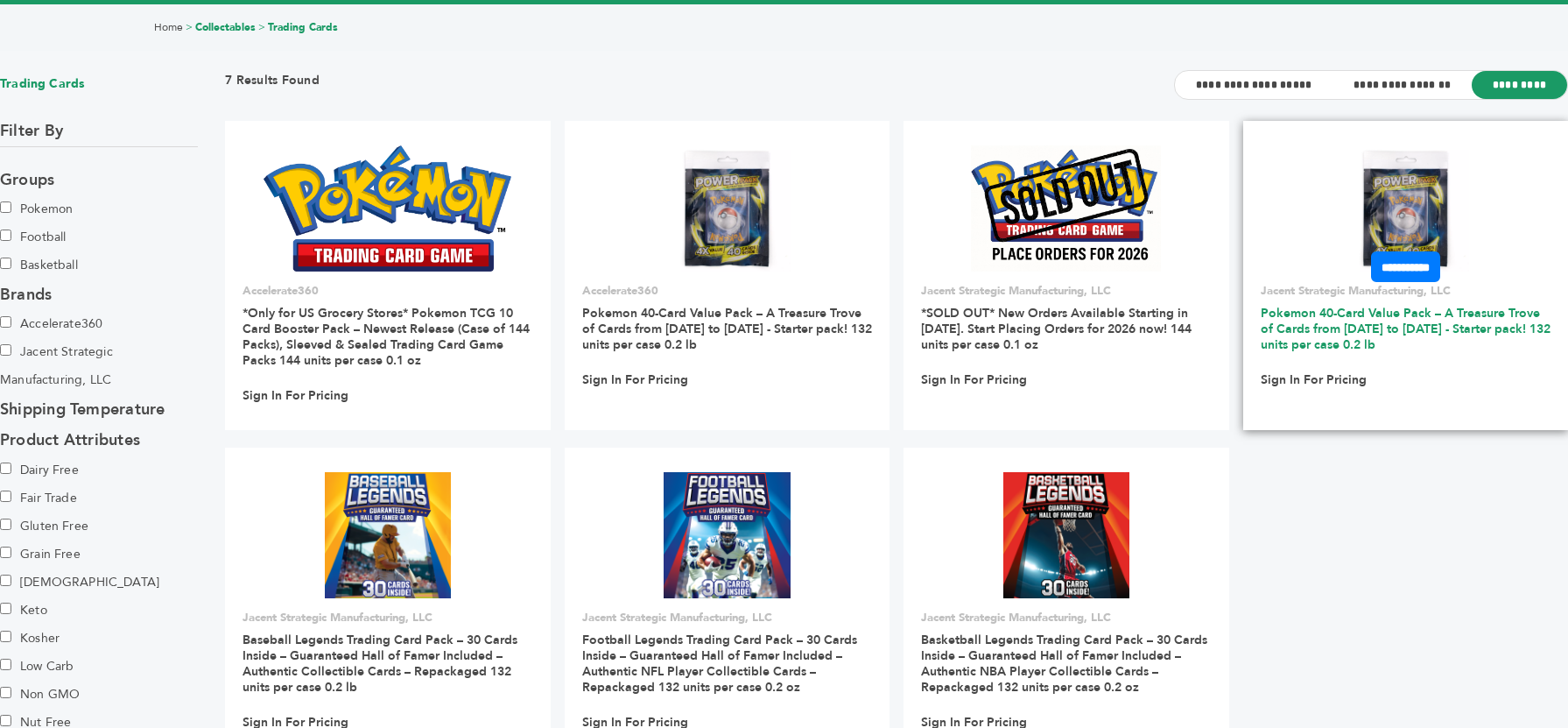
click at [1337, 333] on link "Pokemon 40-Card Value Pack – A Treasure Trove of Cards from 1996 to 2024 - Star…" at bounding box center [1405, 329] width 290 height 48
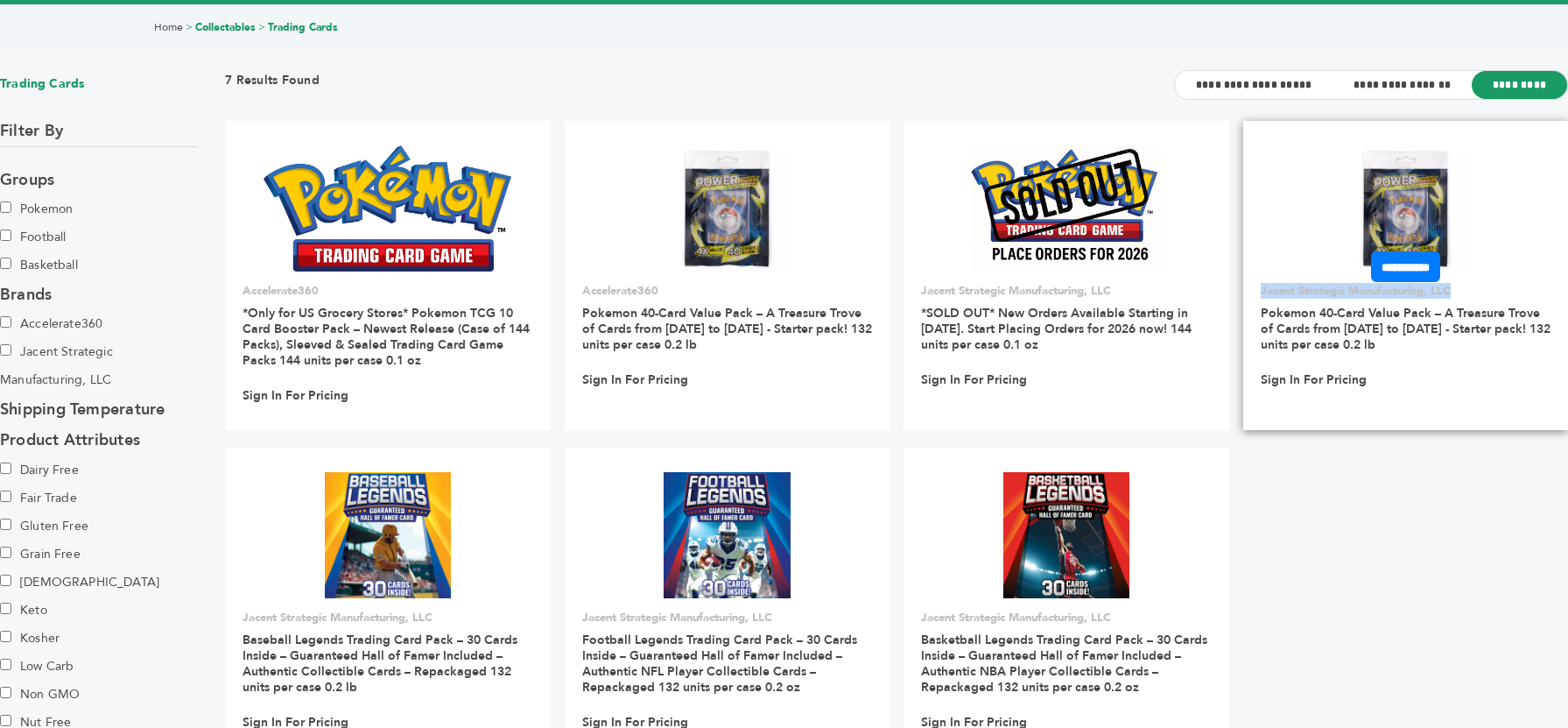
copy p "Jacent Strategic Manufacturing, LLC"
drag, startPoint x: 1466, startPoint y: 293, endPoint x: 1262, endPoint y: 299, distance: 204.1
click at [1262, 299] on p "Jacent Strategic Manufacturing, LLC" at bounding box center [1406, 291] width 291 height 16
click at [1380, 292] on p "Jacent Strategic Manufacturing, LLC" at bounding box center [1406, 291] width 291 height 16
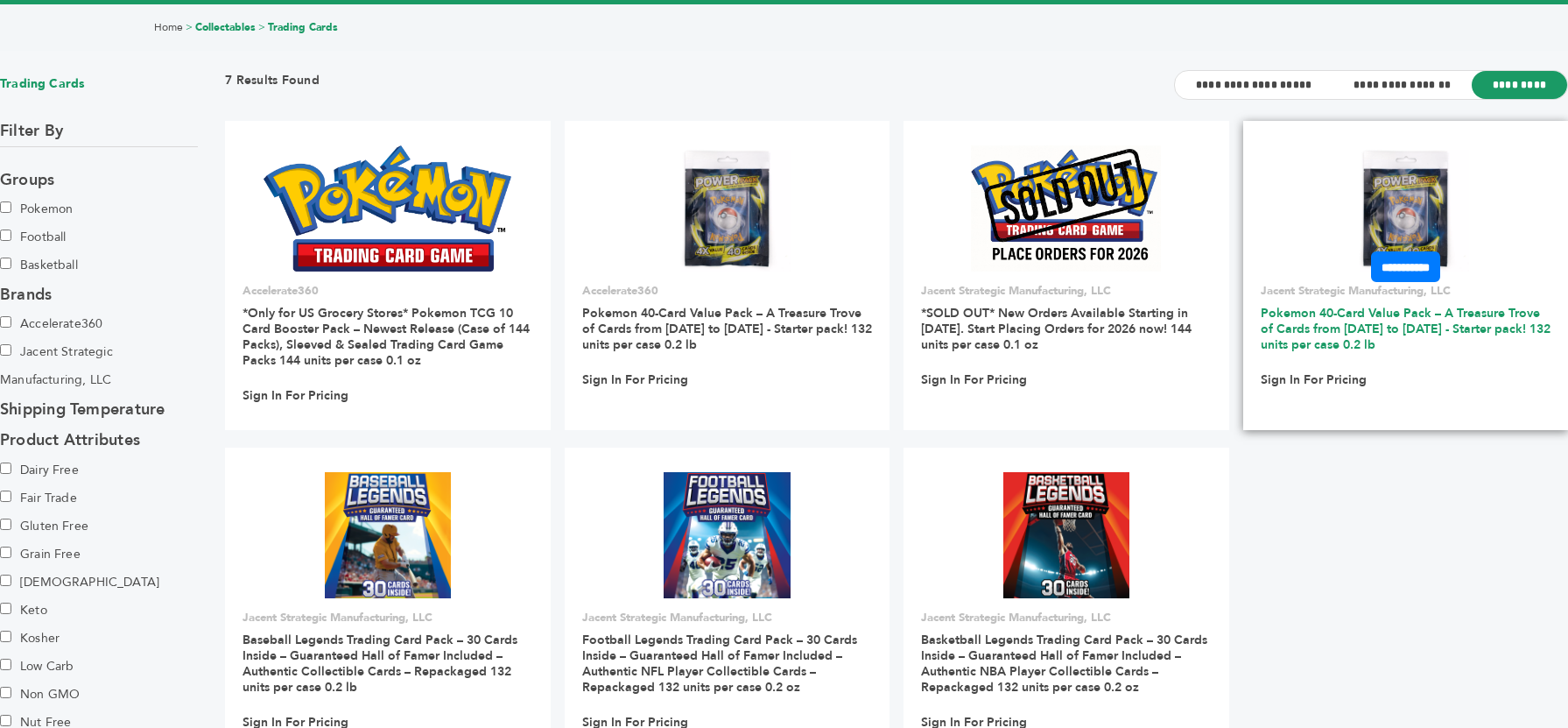
click at [1347, 337] on link "Pokemon 40-Card Value Pack – A Treasure Trove of Cards from [DATE] to [DATE] - …" at bounding box center [1405, 329] width 290 height 48
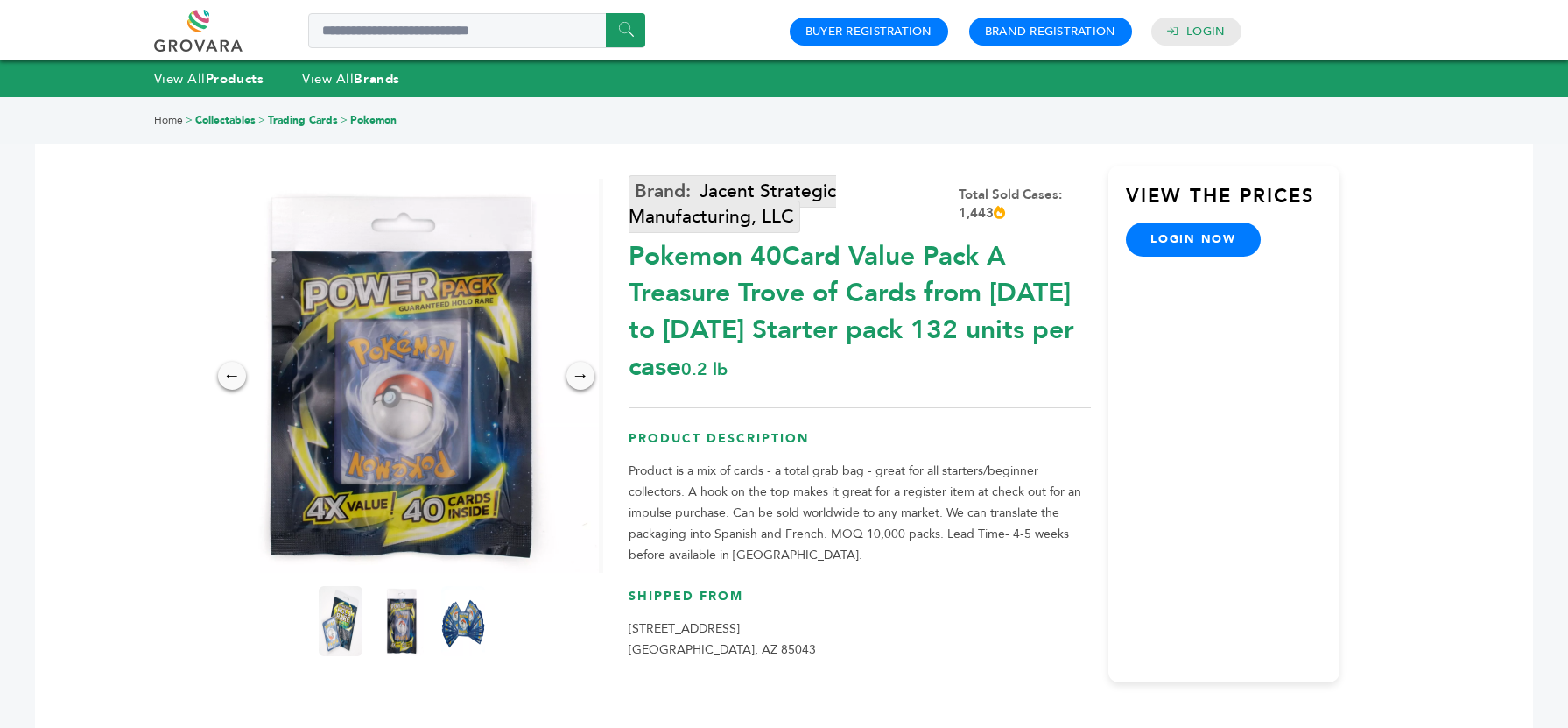
click at [667, 187] on link "Jacent Strategic Manufacturing, LLC" at bounding box center [732, 204] width 207 height 58
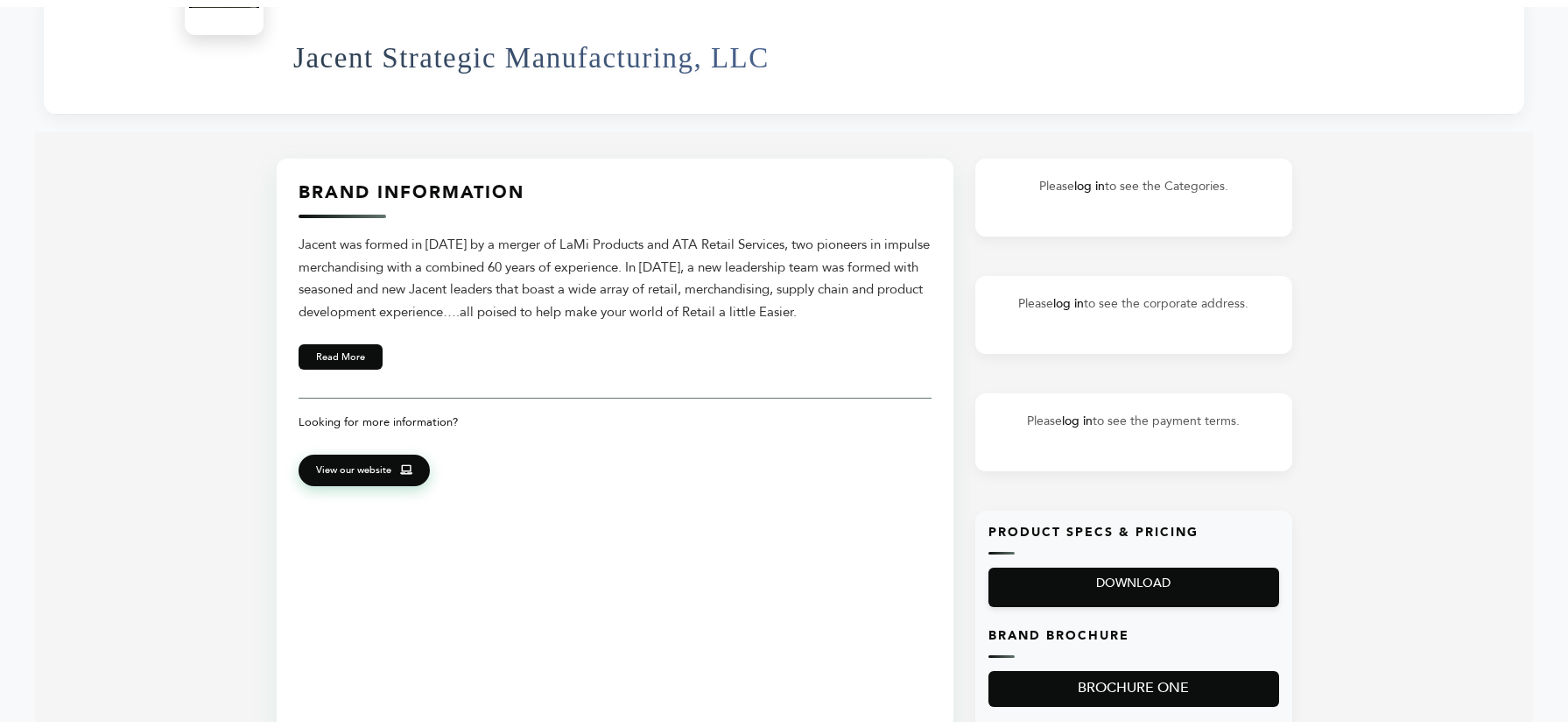
scroll to position [479, 0]
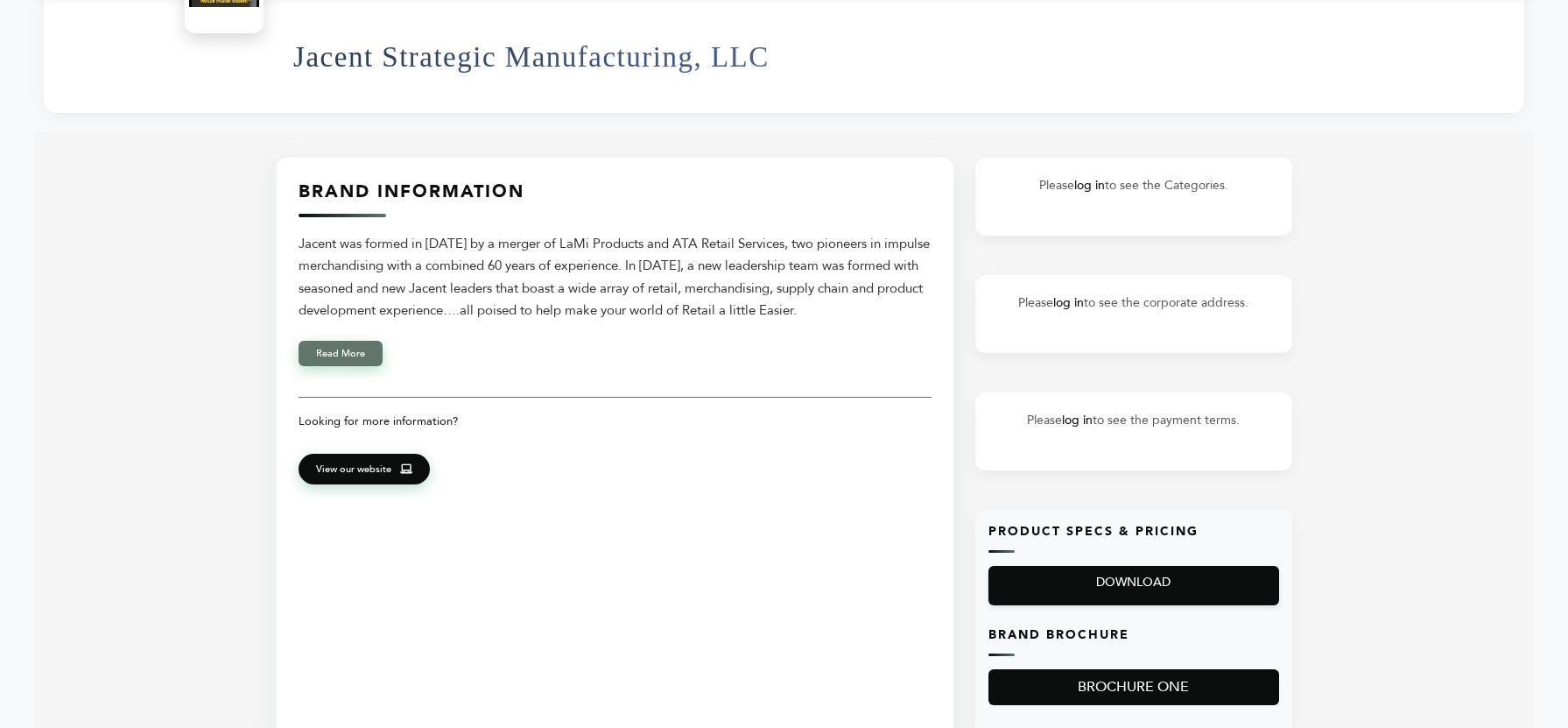
click at [360, 364] on button "Read More" at bounding box center [341, 353] width 84 height 25
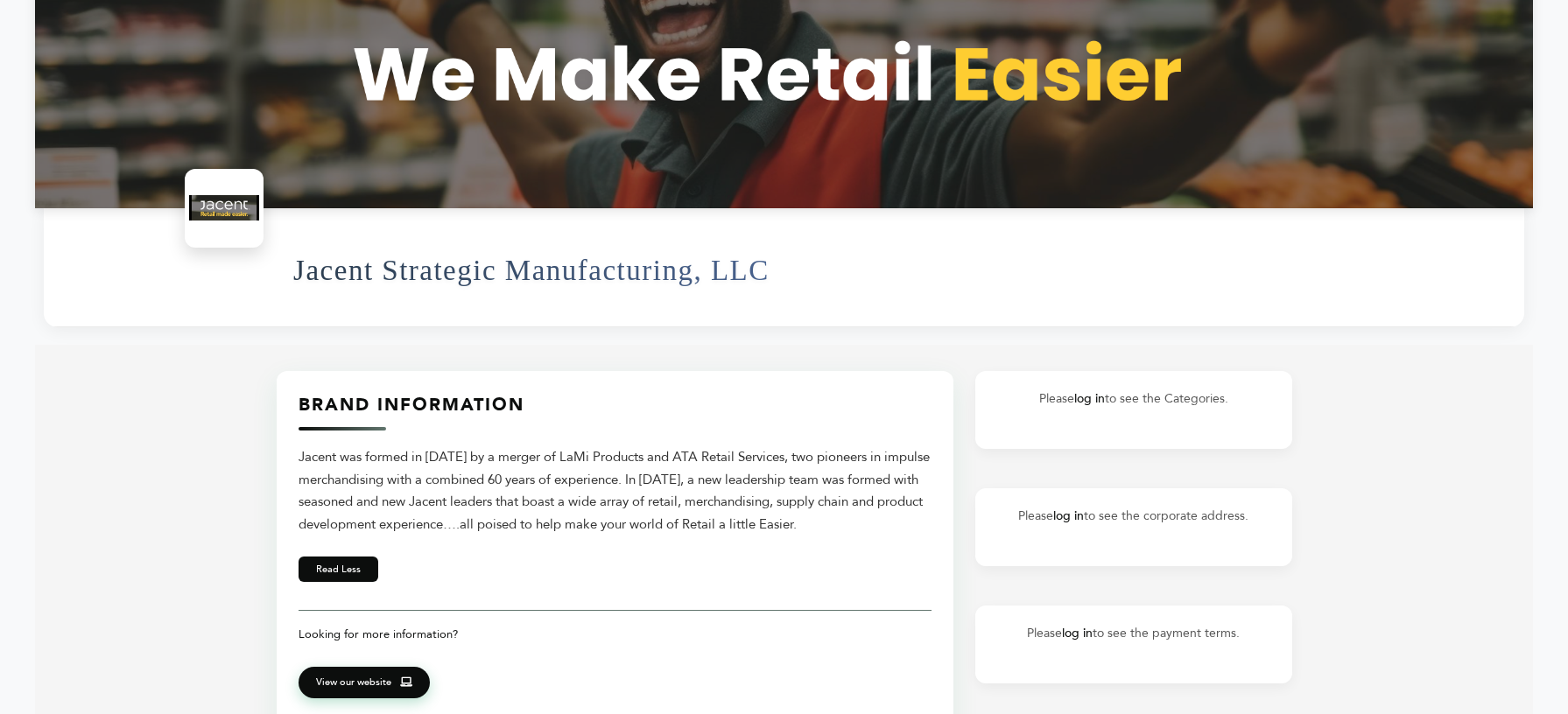
scroll to position [0, 0]
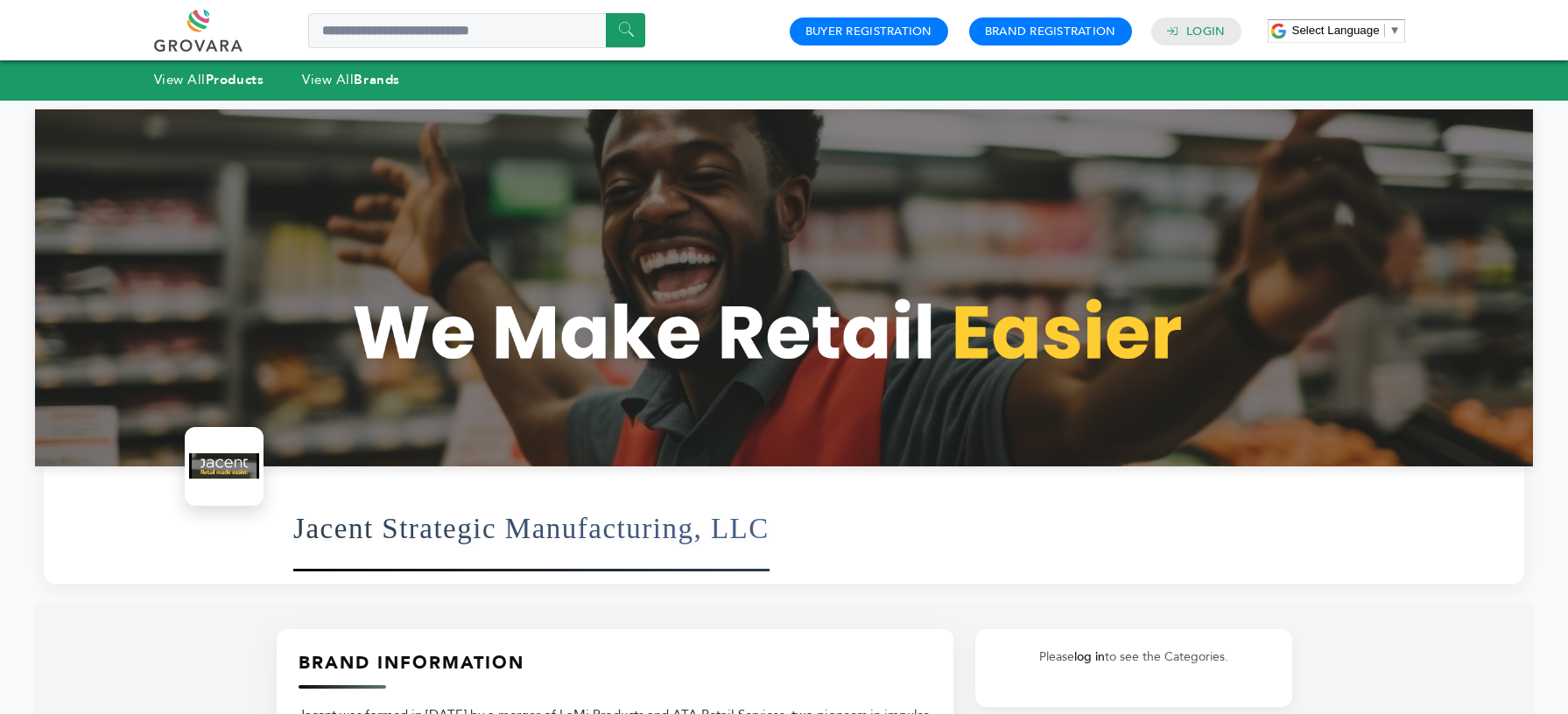
click at [656, 538] on h1 "Jacent Strategic Manufacturing, LLC" at bounding box center [531, 528] width 476 height 86
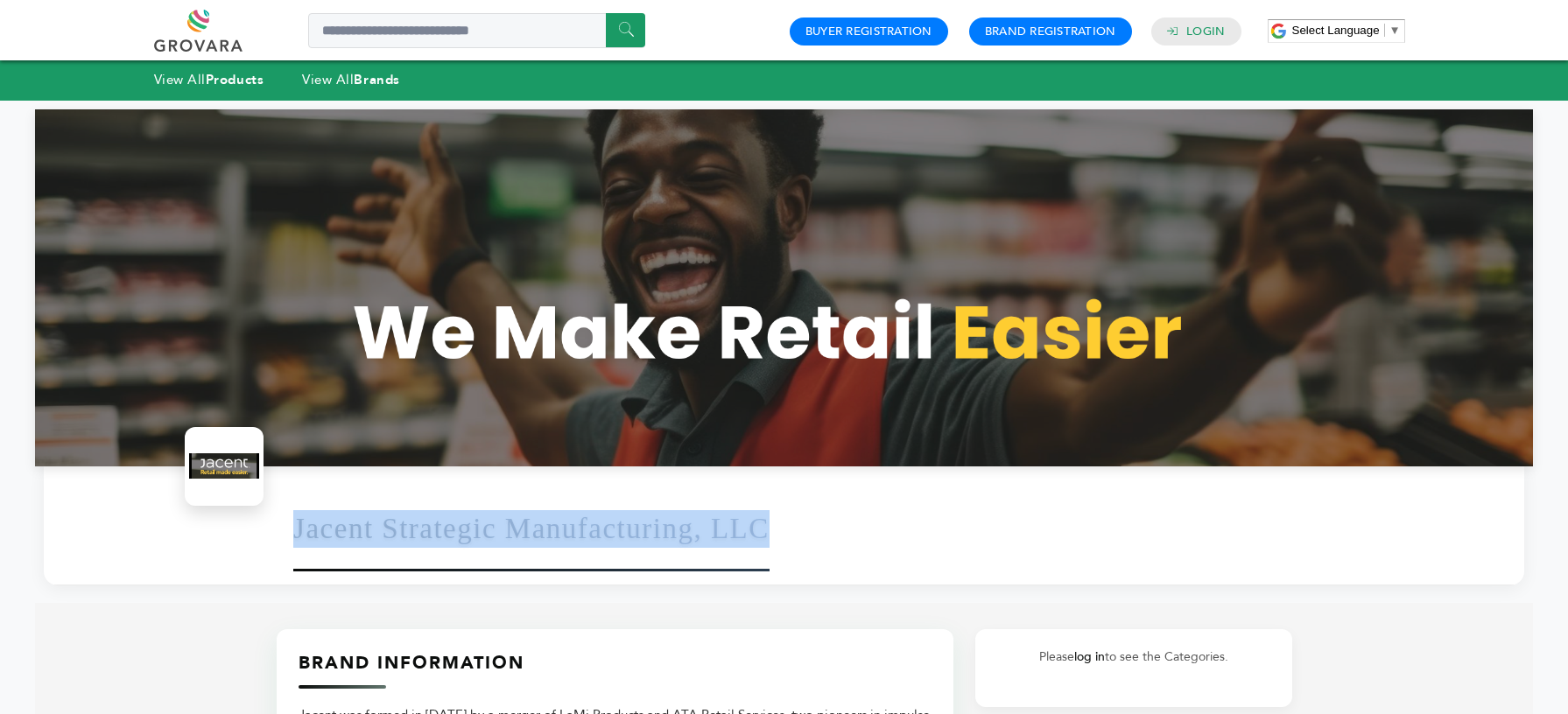
click at [656, 538] on h1 "Jacent Strategic Manufacturing, LLC" at bounding box center [531, 528] width 476 height 86
copy div "Jacent Strategic Manufacturing, LLC Please log in to see analytics."
